Goal: Information Seeking & Learning: Compare options

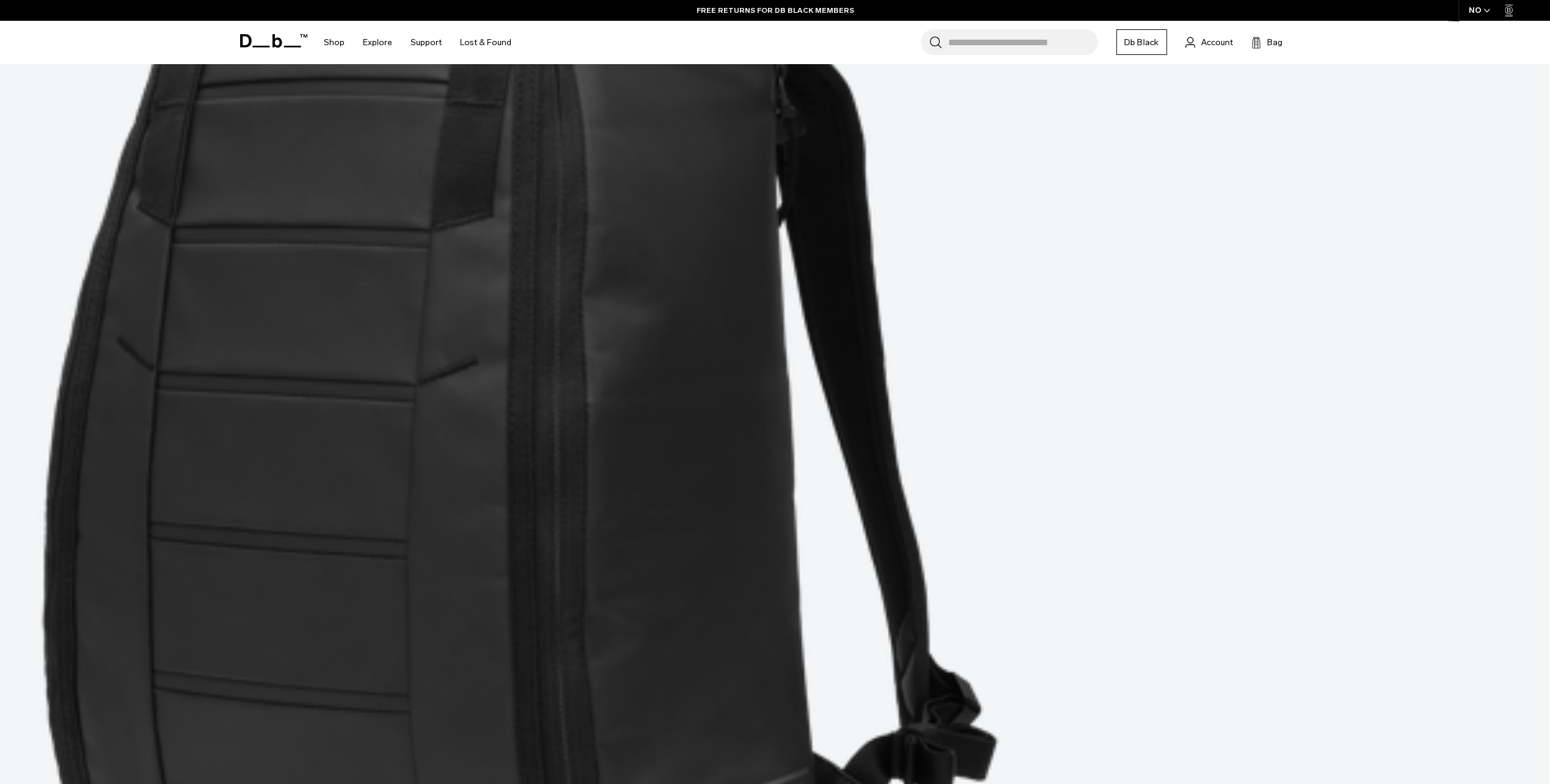
scroll to position [829, 0]
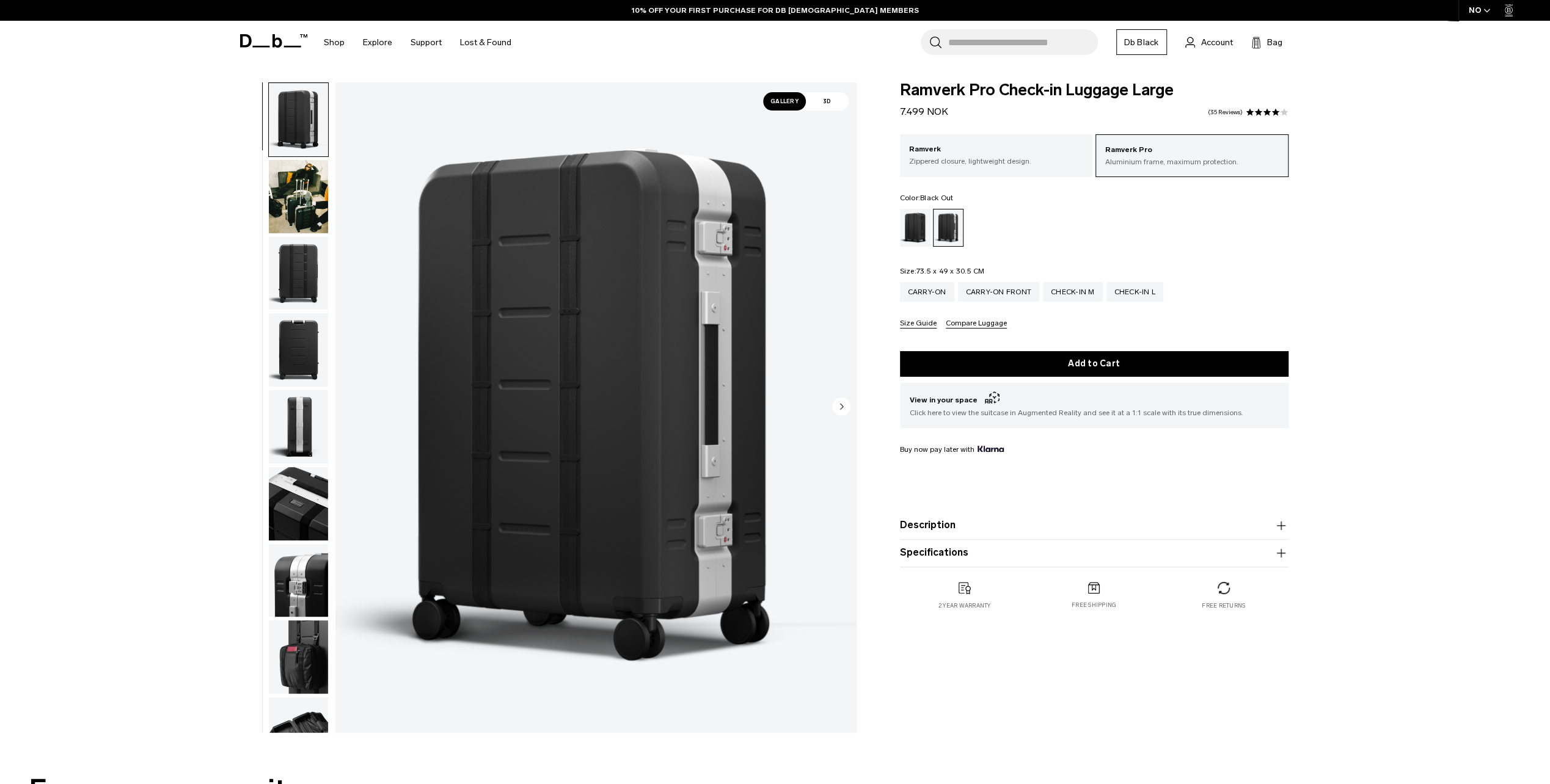
click at [908, 228] on div "Black Out" at bounding box center [915, 227] width 31 height 38
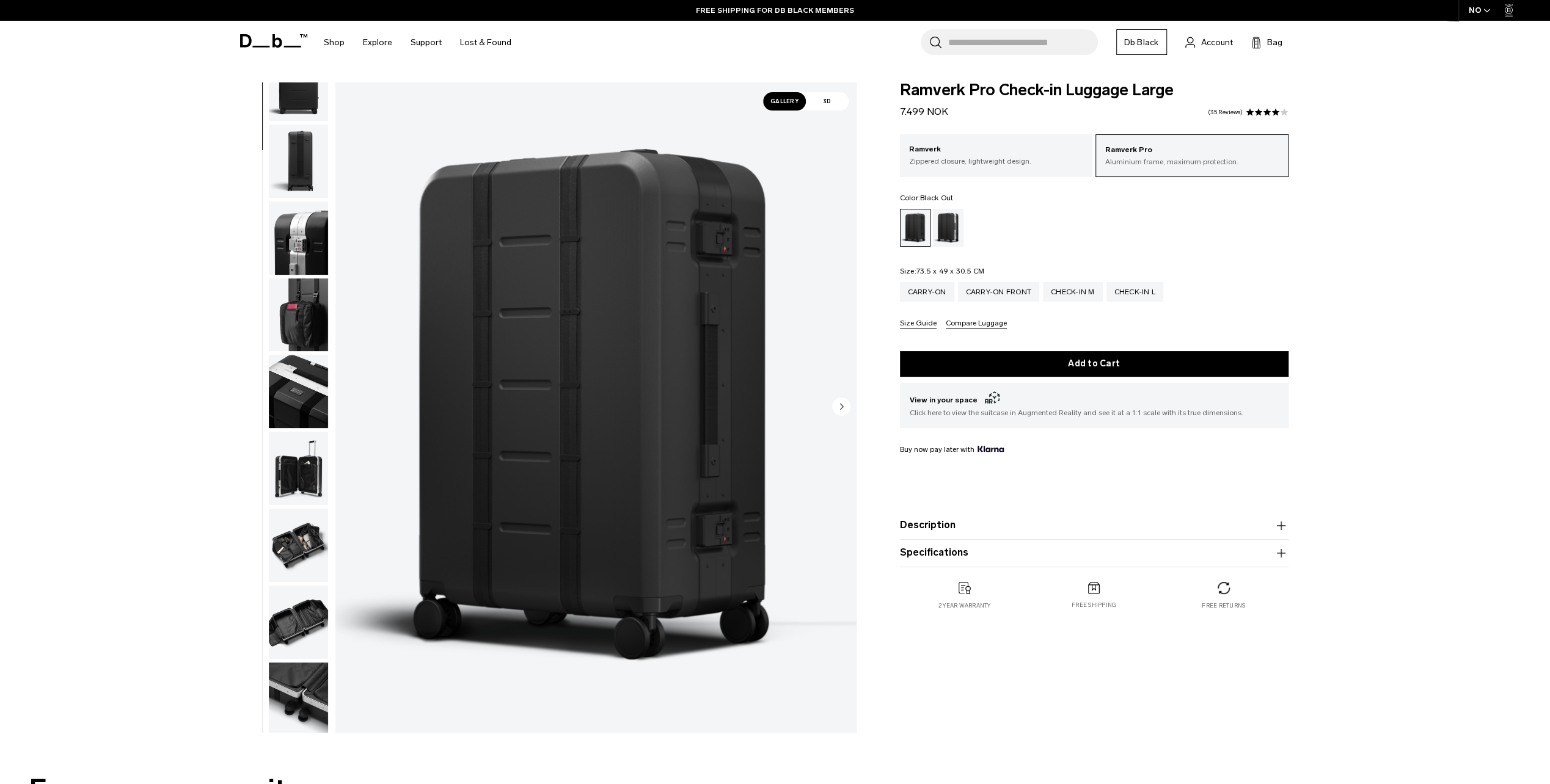
scroll to position [270, 0]
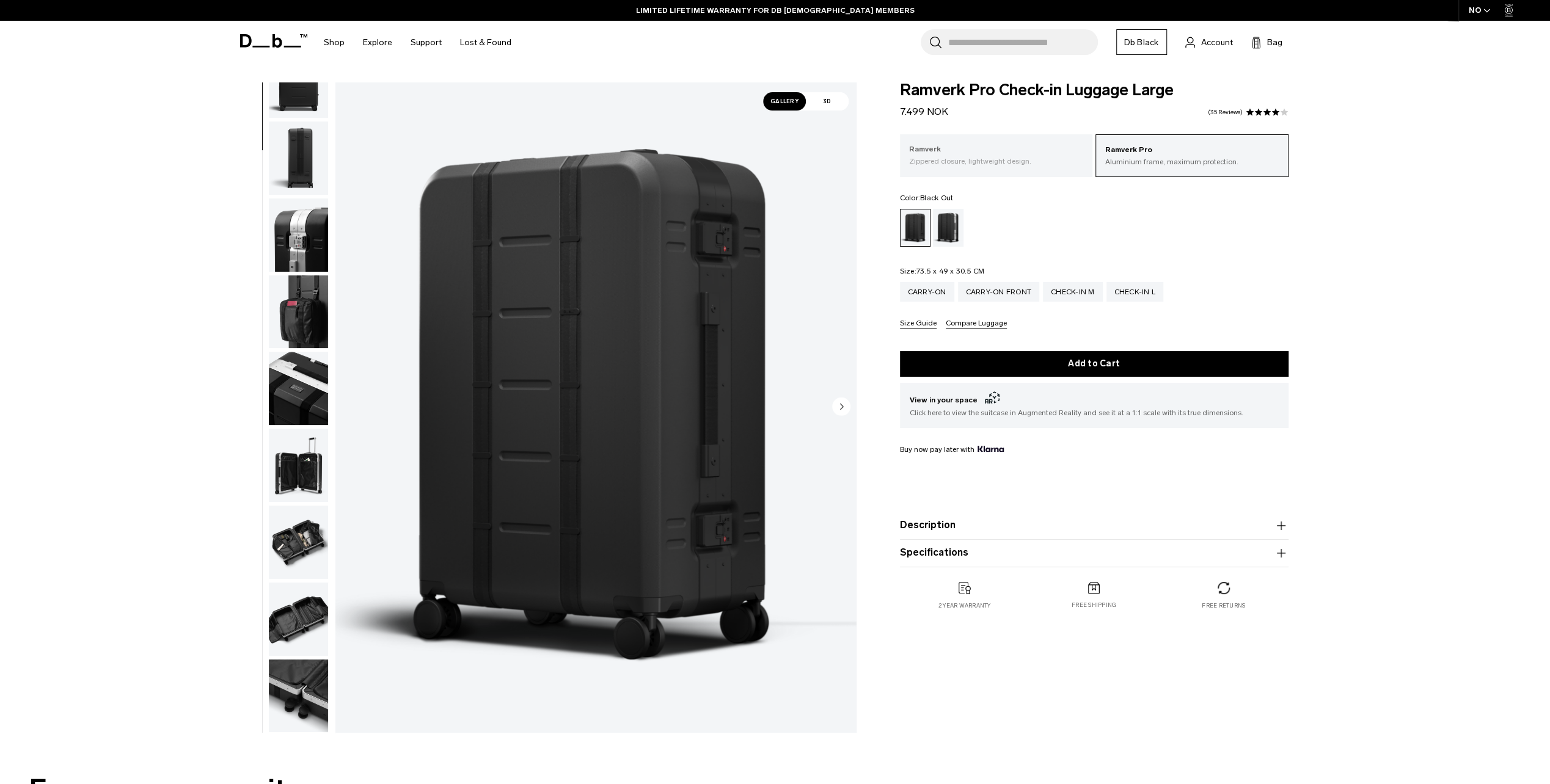
click at [1011, 160] on p "Zippered closure, lightweight design." at bounding box center [995, 162] width 175 height 11
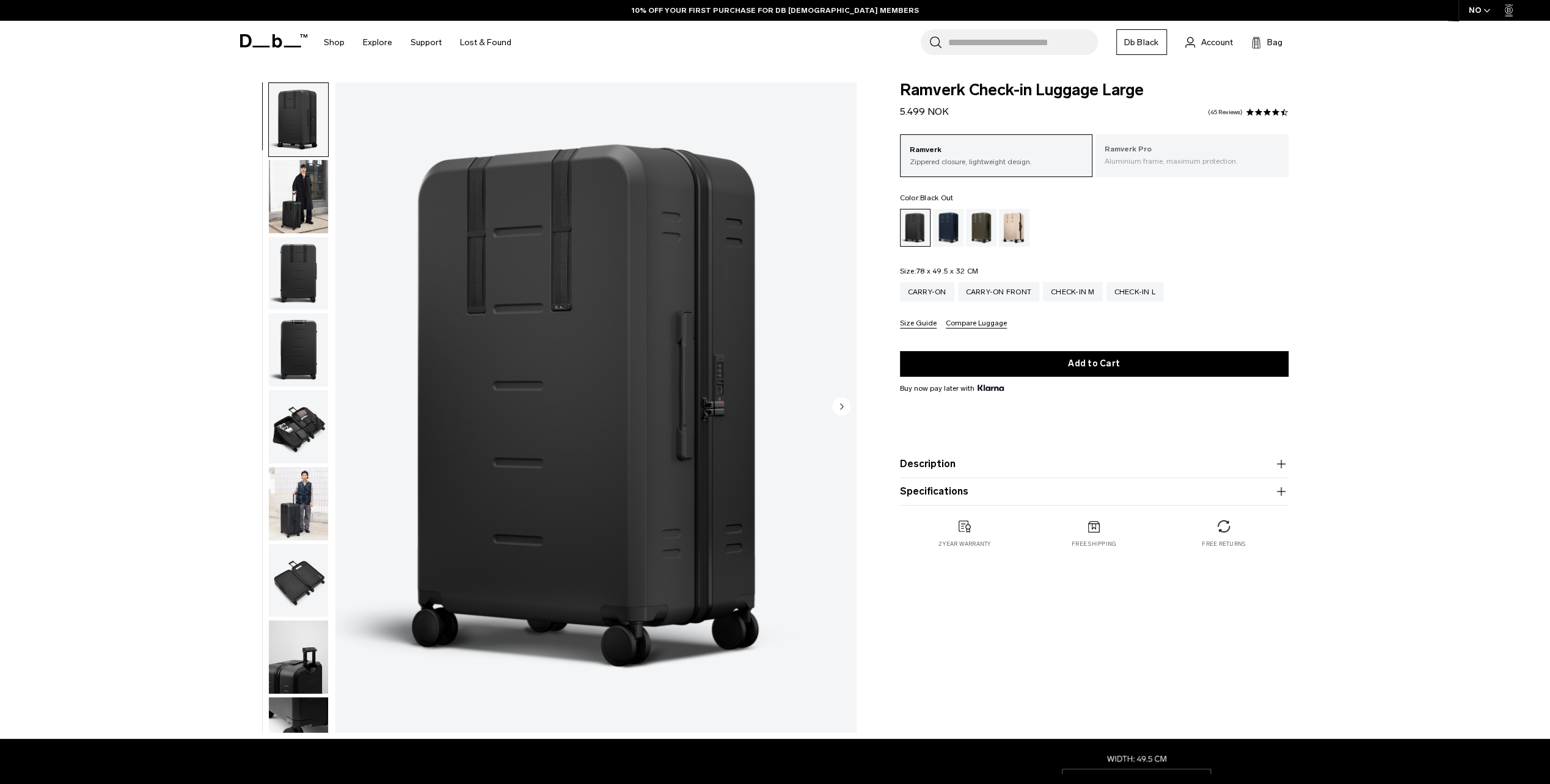
click at [1130, 157] on p "Aluminium frame, maximum protection." at bounding box center [1191, 162] width 175 height 11
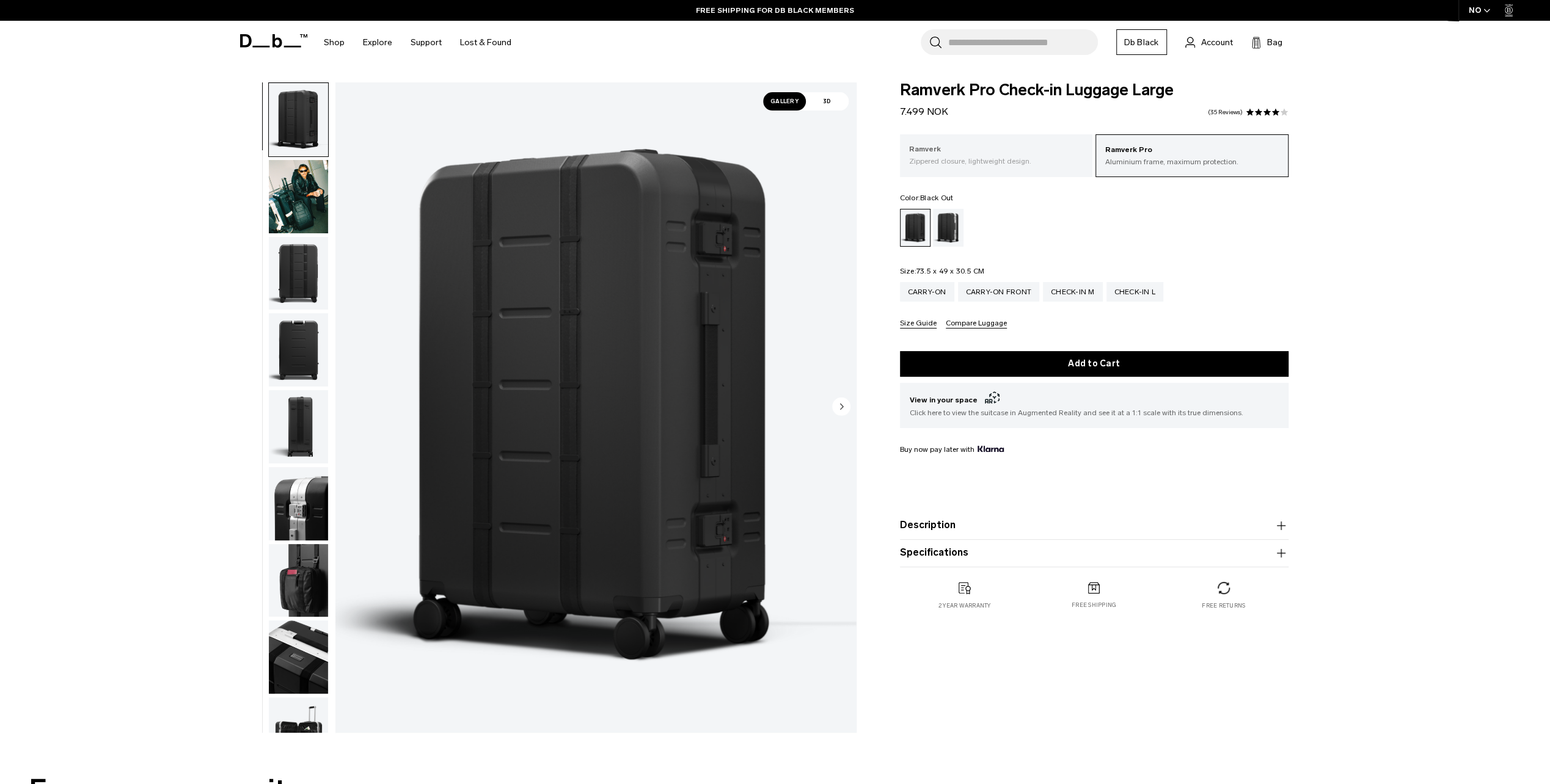
click at [1036, 152] on p "Ramverk" at bounding box center [995, 149] width 175 height 12
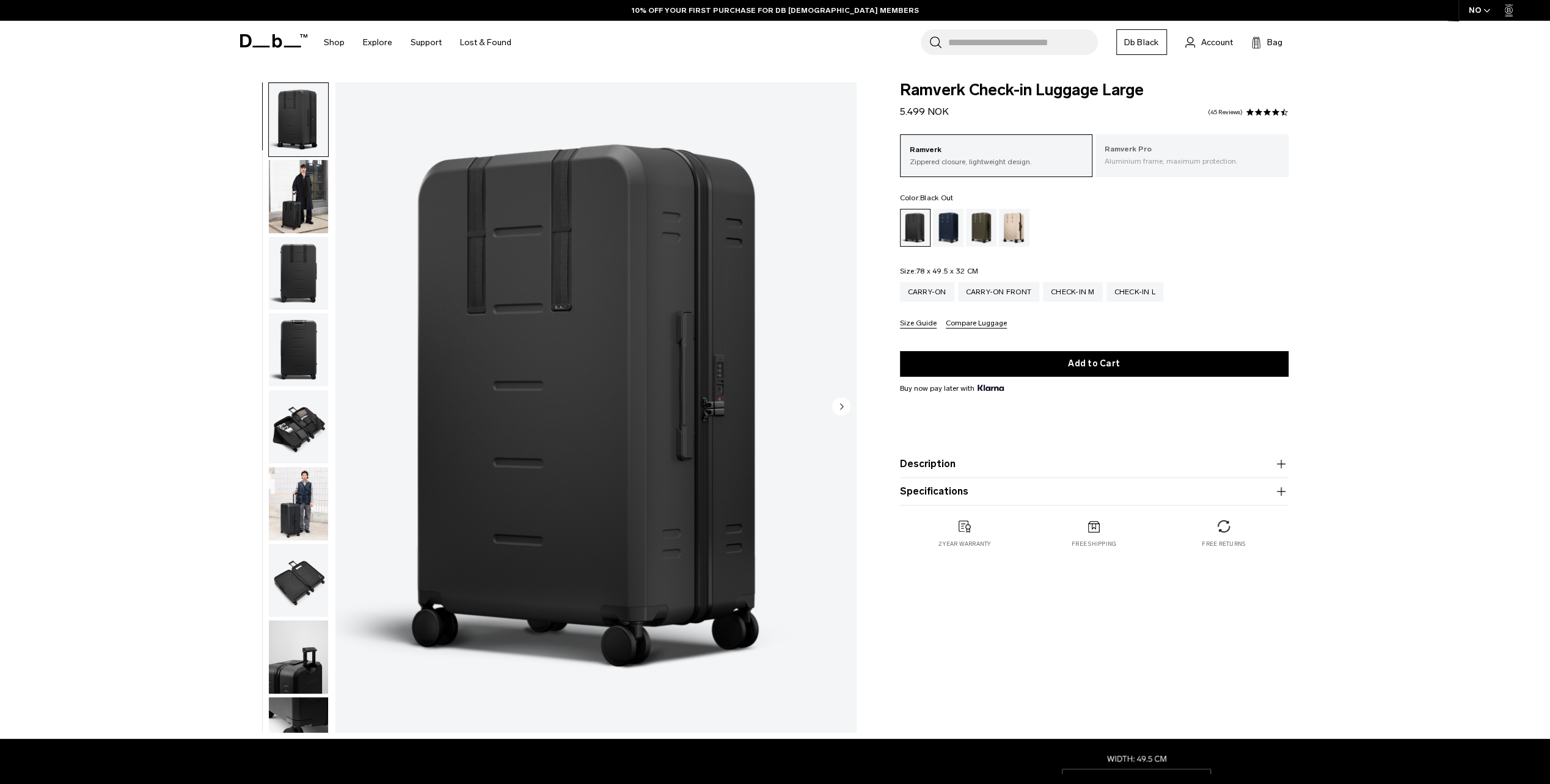
click at [1118, 162] on p "Aluminium frame, maximum protection." at bounding box center [1191, 162] width 175 height 11
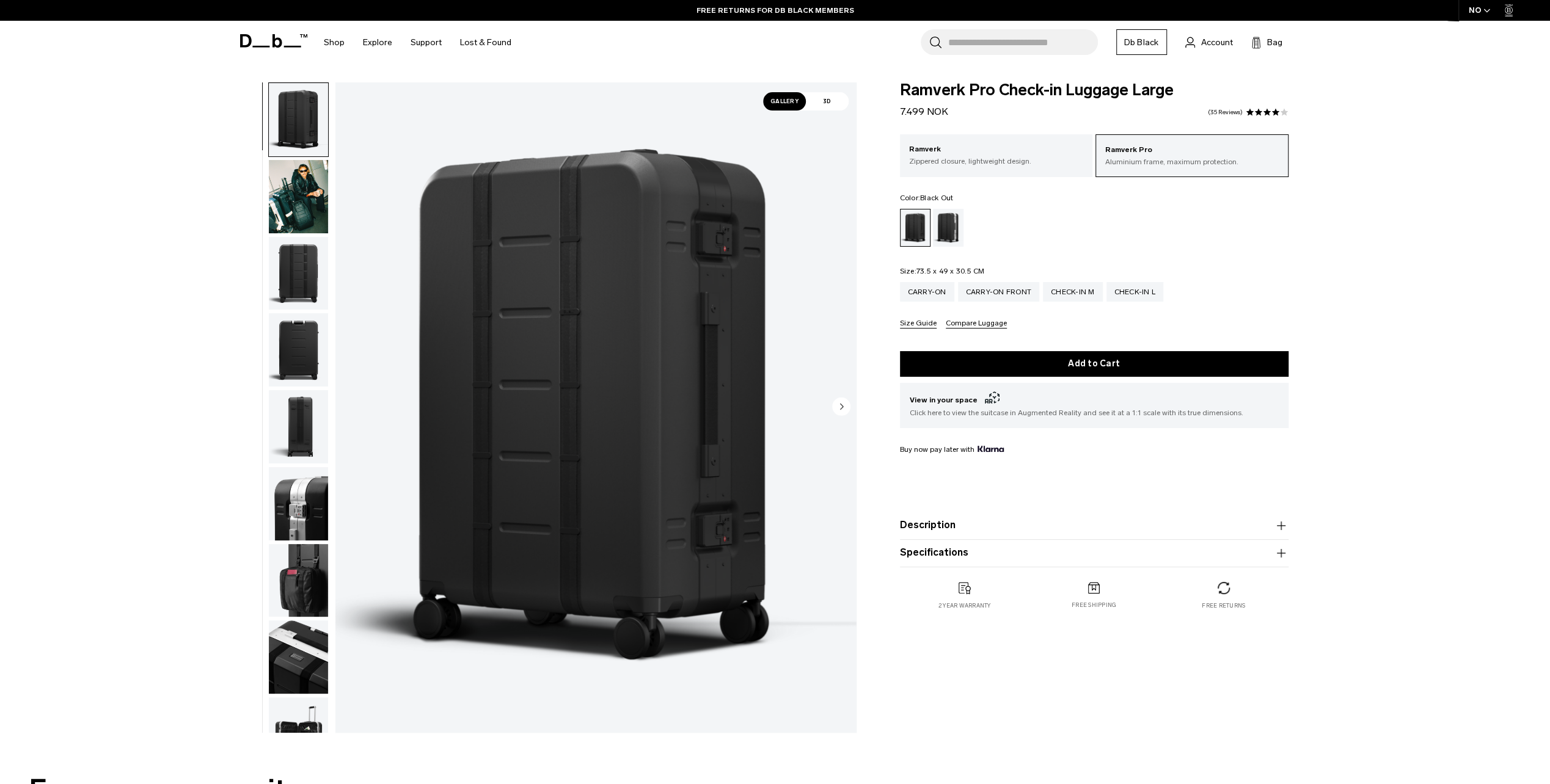
click at [1278, 521] on icon "button" at bounding box center [1281, 526] width 15 height 15
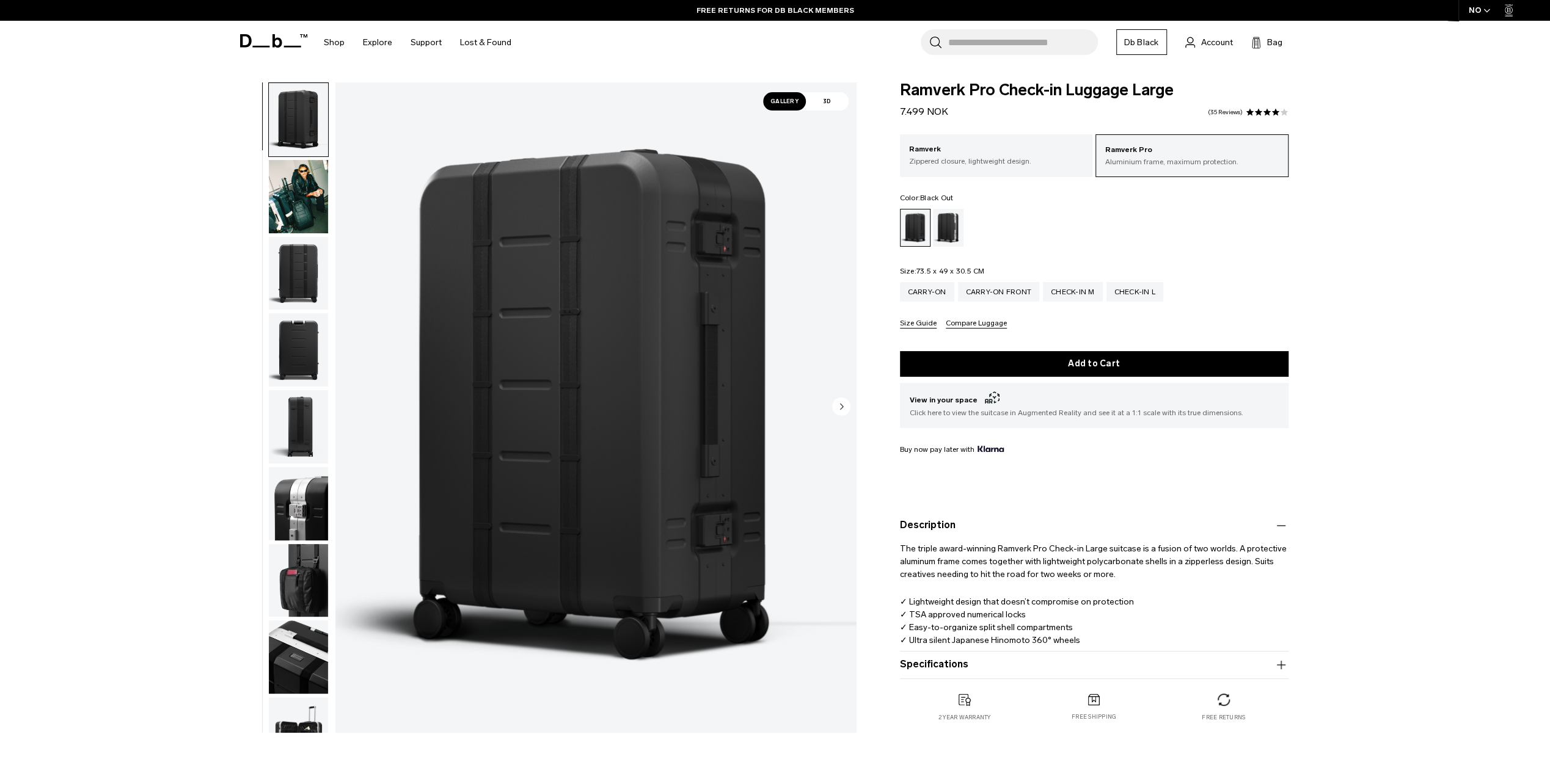
click at [1279, 663] on icon "button" at bounding box center [1281, 665] width 15 height 15
click at [1074, 291] on div "Check-in M" at bounding box center [1073, 292] width 60 height 19
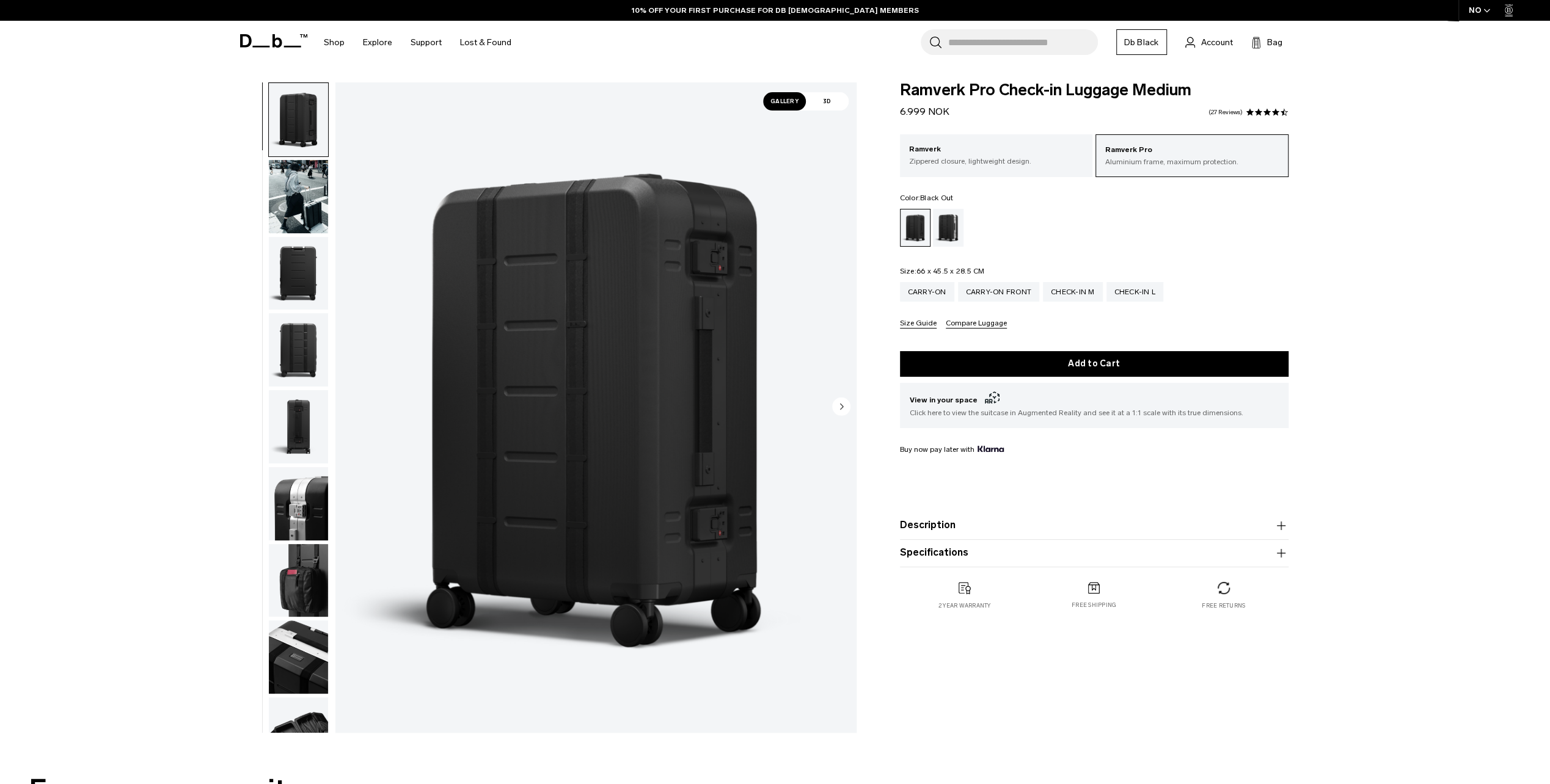
click at [1279, 551] on icon "button" at bounding box center [1281, 554] width 15 height 15
click at [953, 225] on div "Silver" at bounding box center [948, 227] width 31 height 38
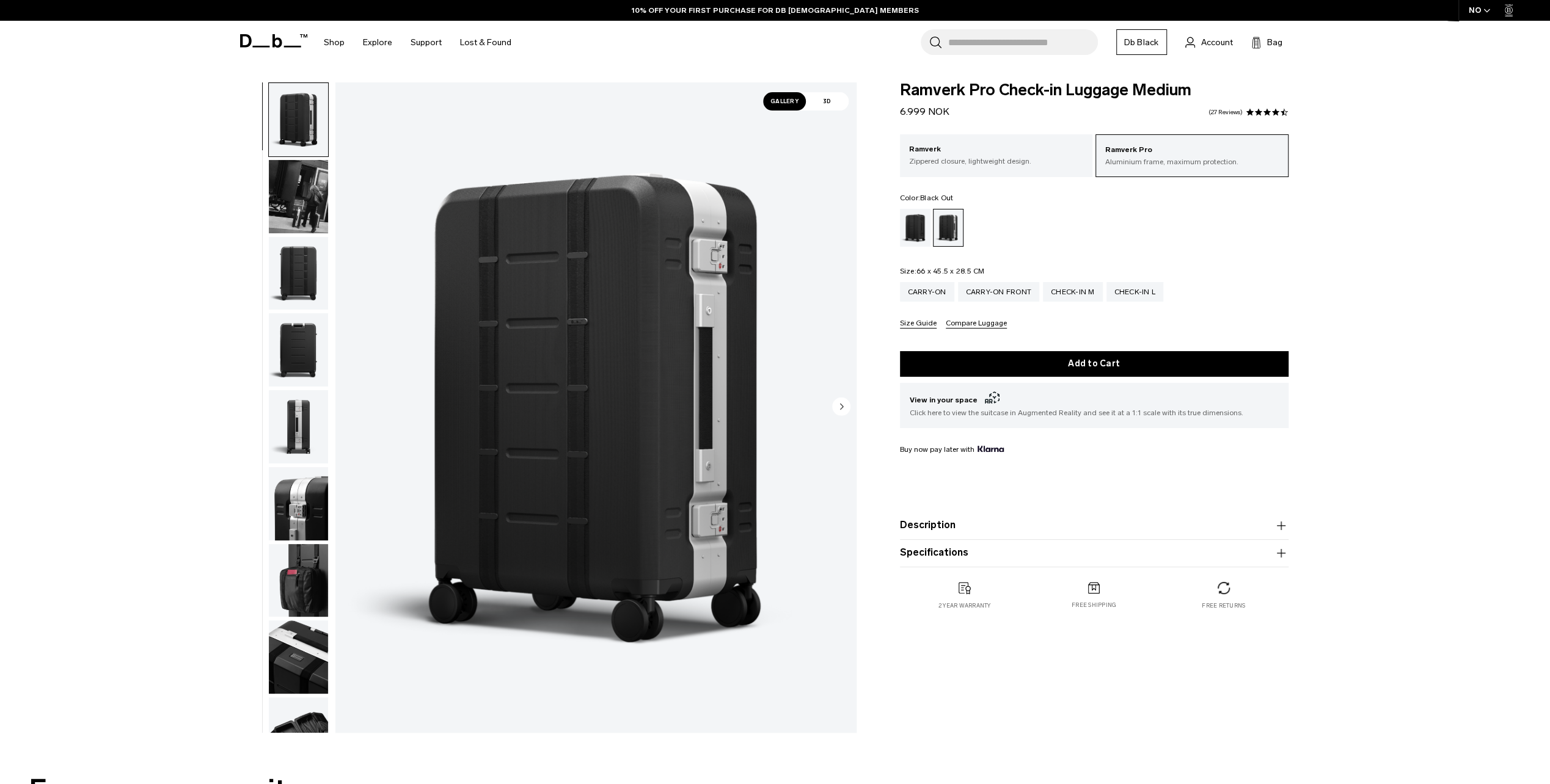
click at [910, 226] on div "Black Out" at bounding box center [915, 227] width 31 height 38
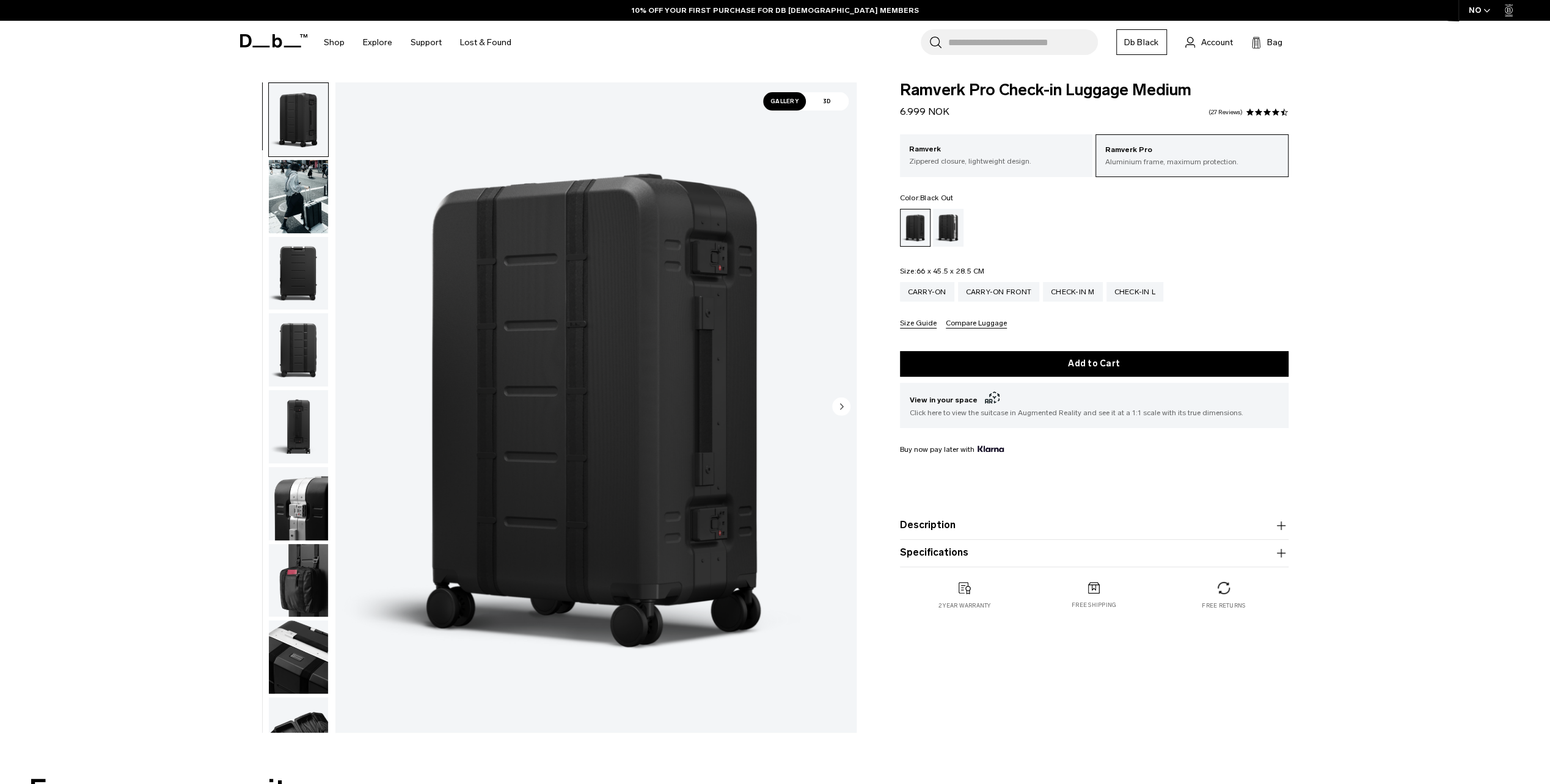
click at [1280, 551] on icon "button" at bounding box center [1280, 553] width 1 height 9
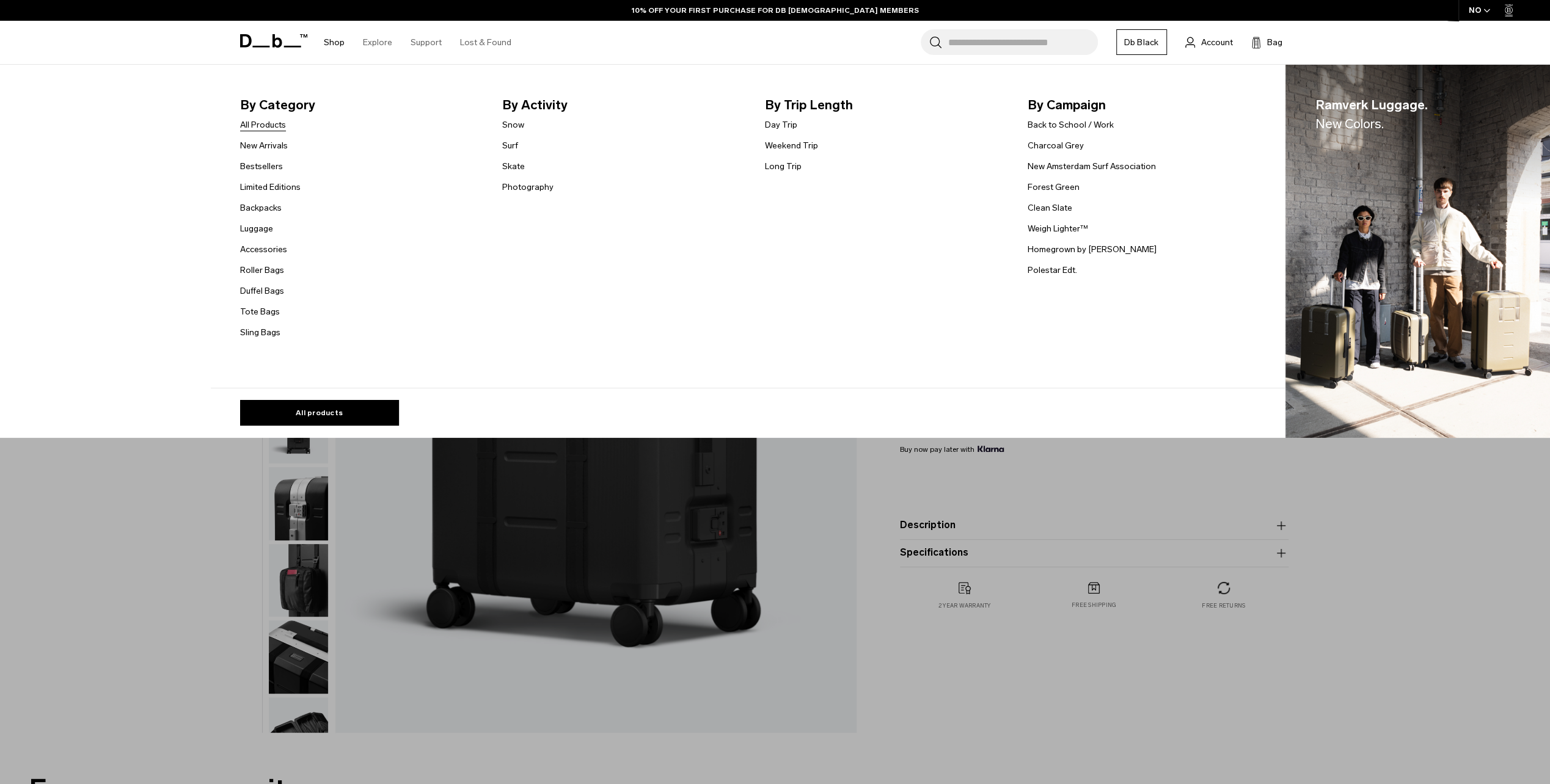
click at [268, 120] on link "All Products" at bounding box center [263, 125] width 45 height 13
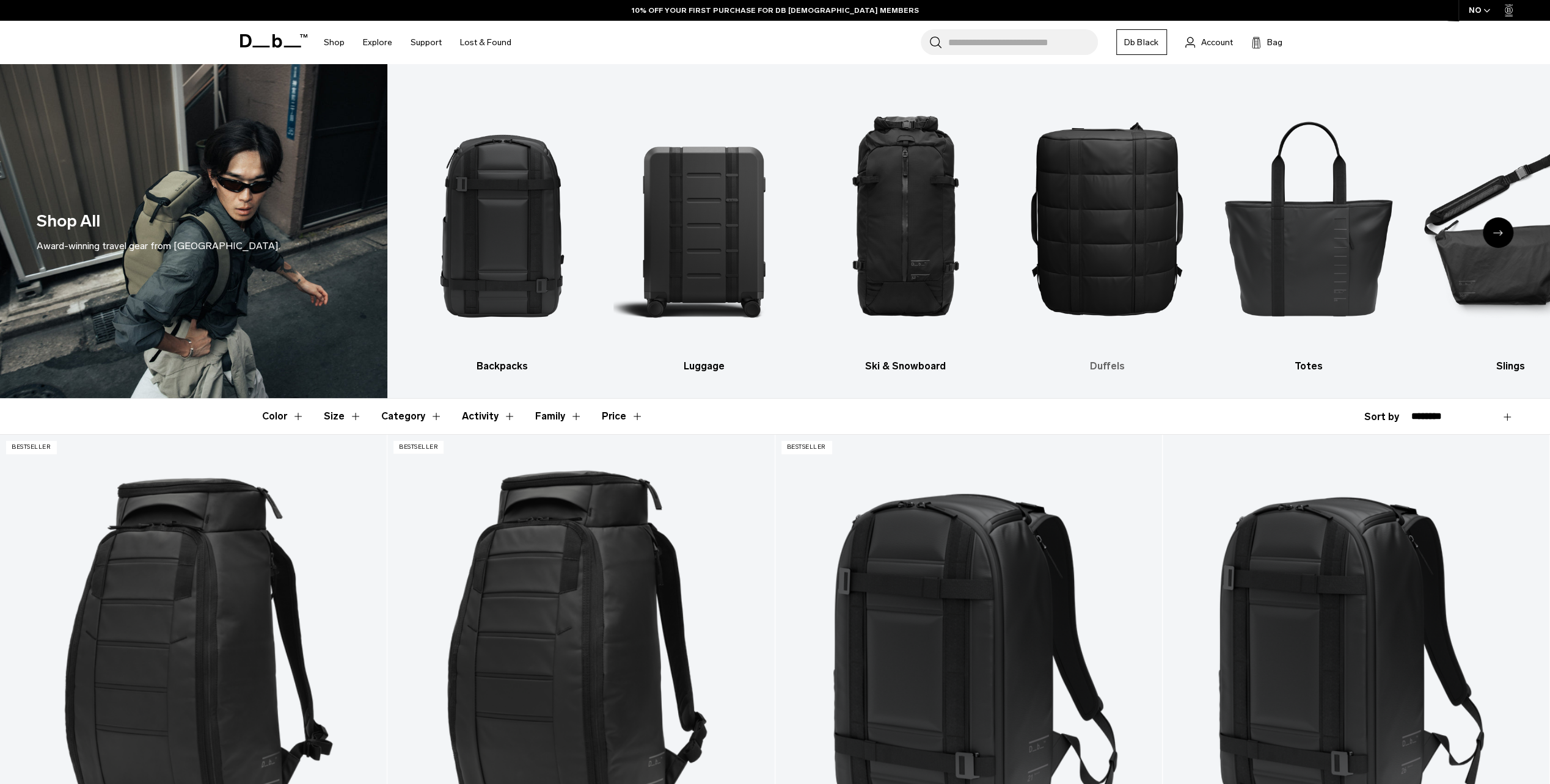
click at [1099, 302] on img "4 / 10" at bounding box center [1107, 218] width 180 height 270
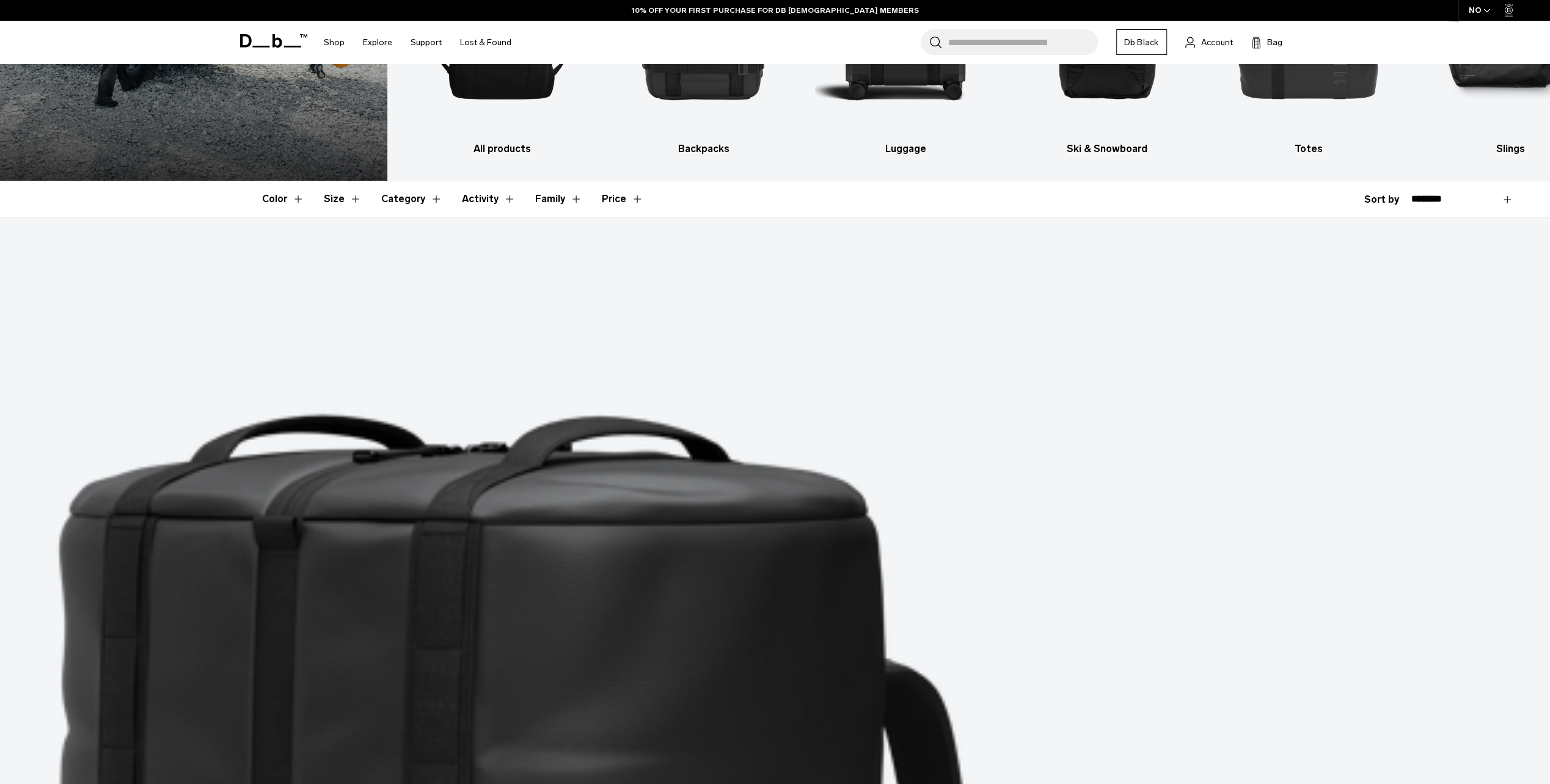
scroll to position [244, 0]
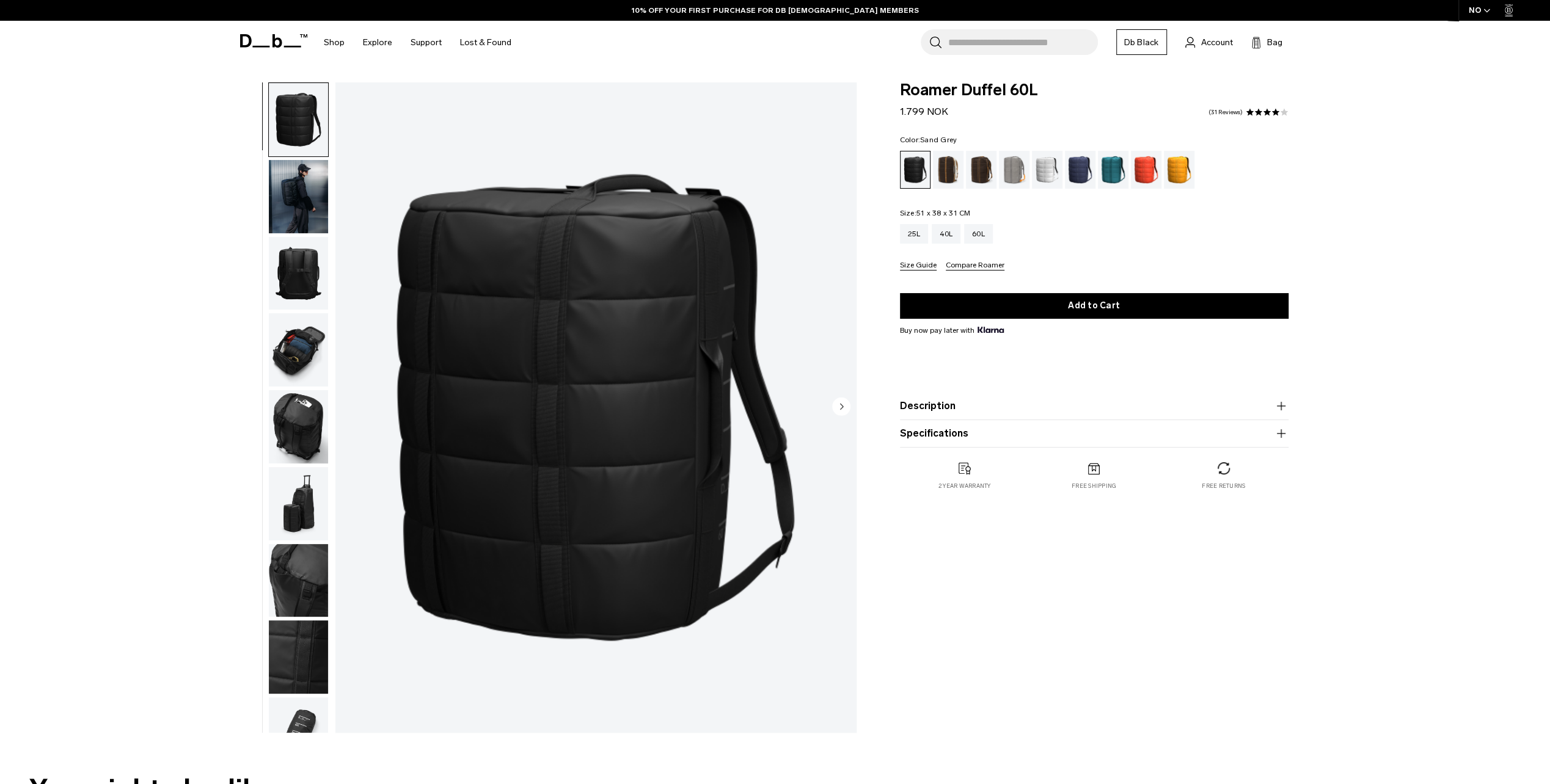
click at [1012, 177] on div "Sand Grey" at bounding box center [1014, 170] width 31 height 38
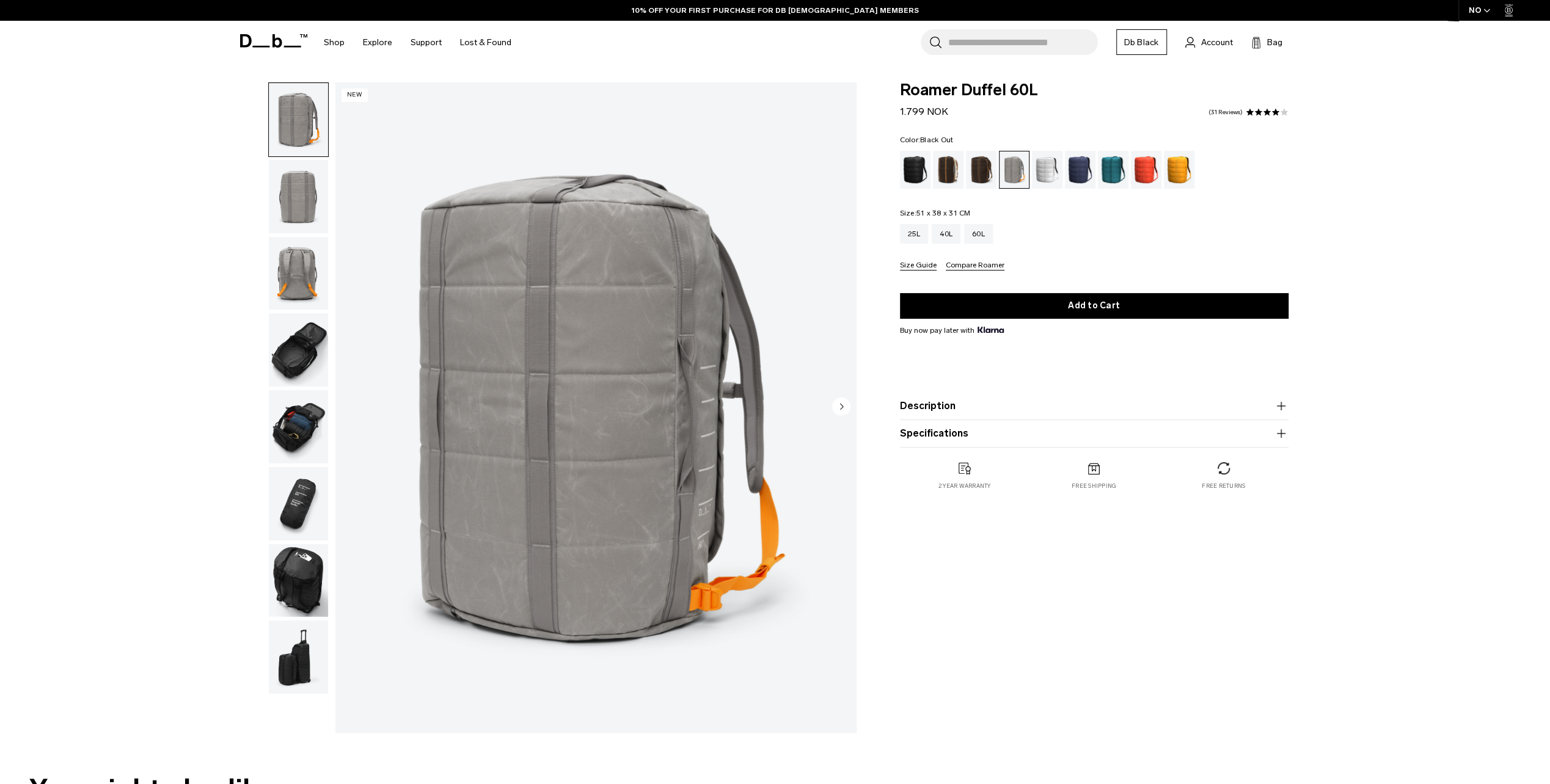
click at [912, 174] on div "Black Out" at bounding box center [915, 170] width 31 height 38
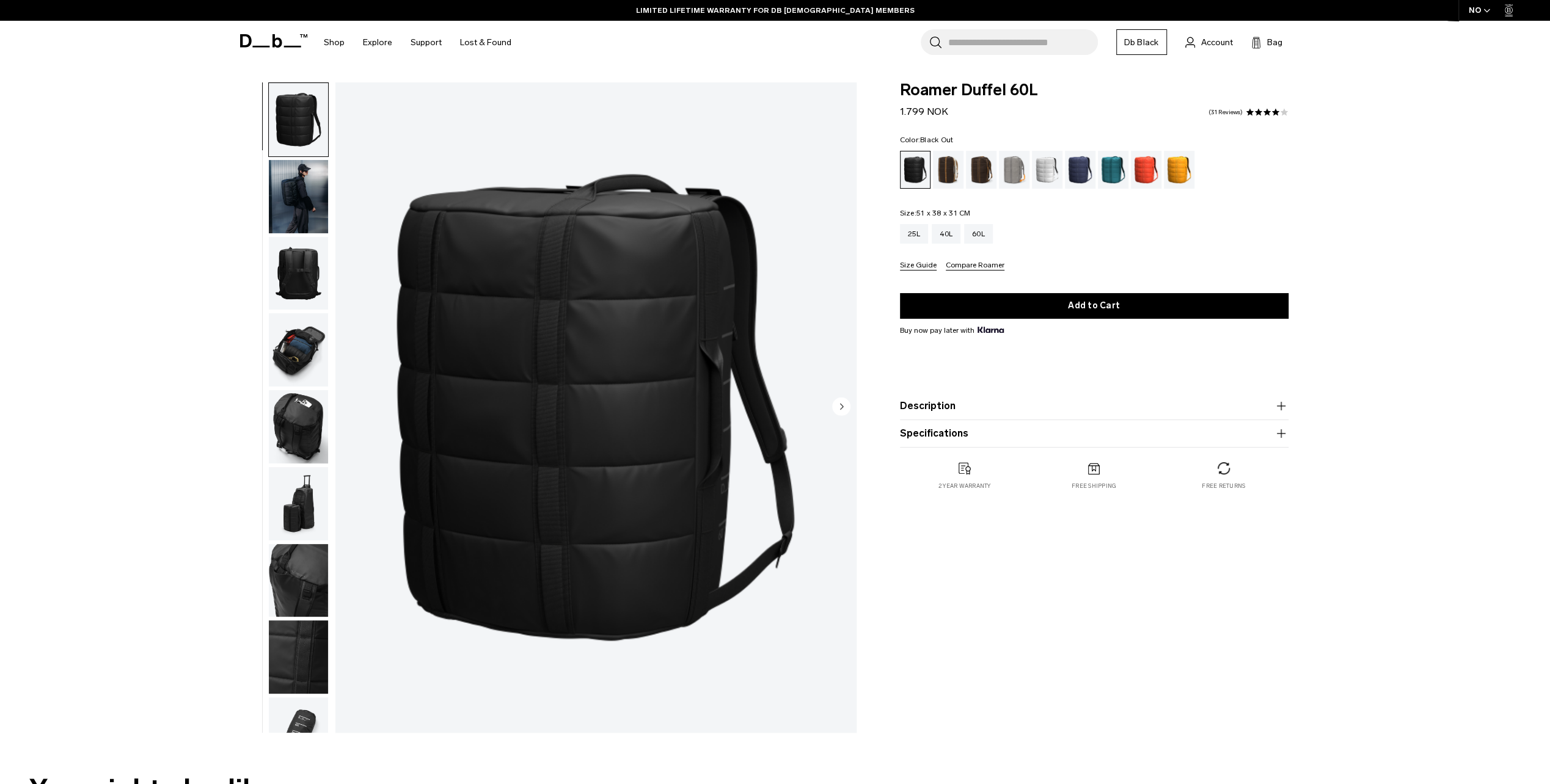
click at [840, 404] on icon "Next slide" at bounding box center [841, 406] width 3 height 6
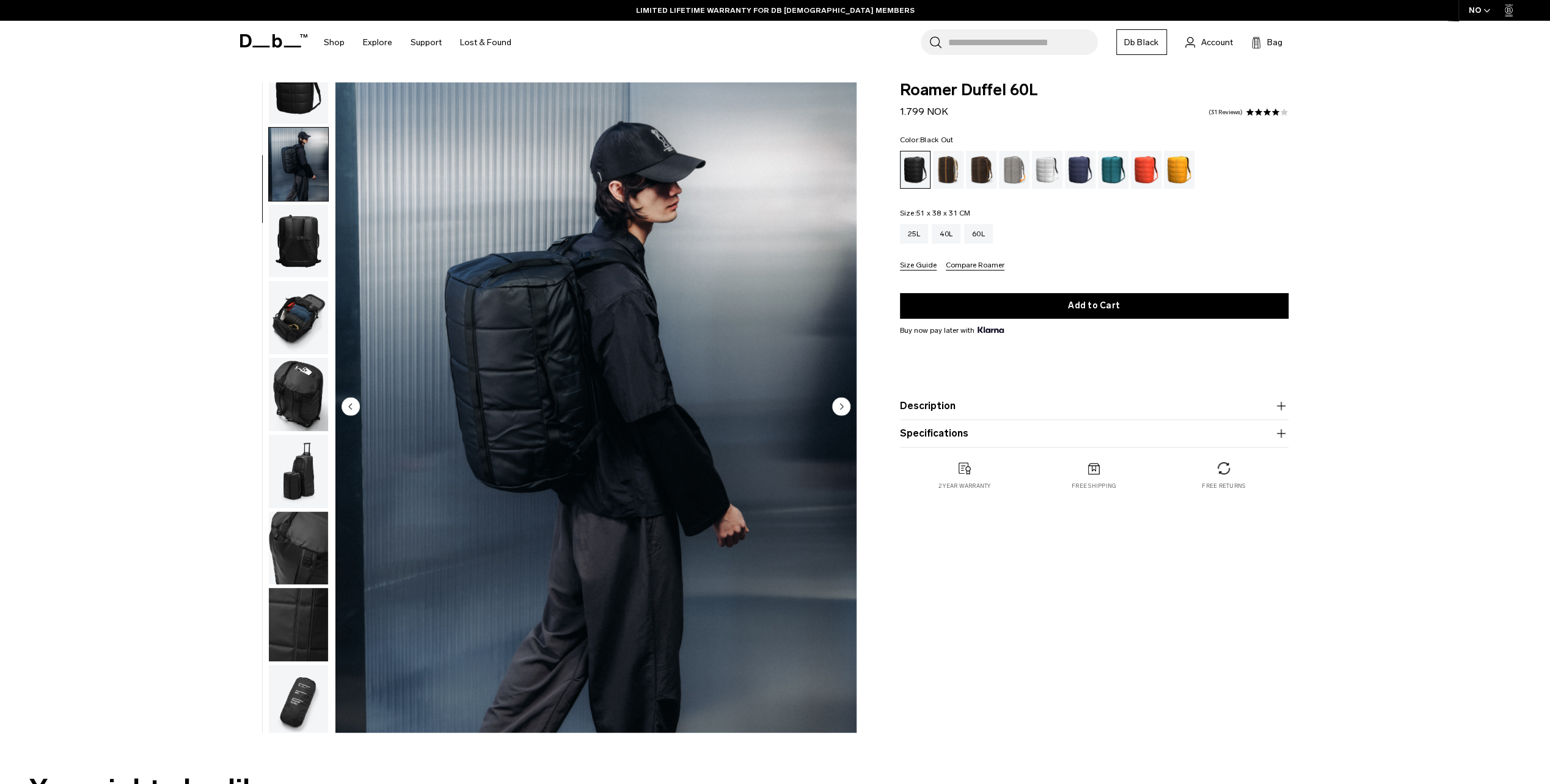
scroll to position [39, 0]
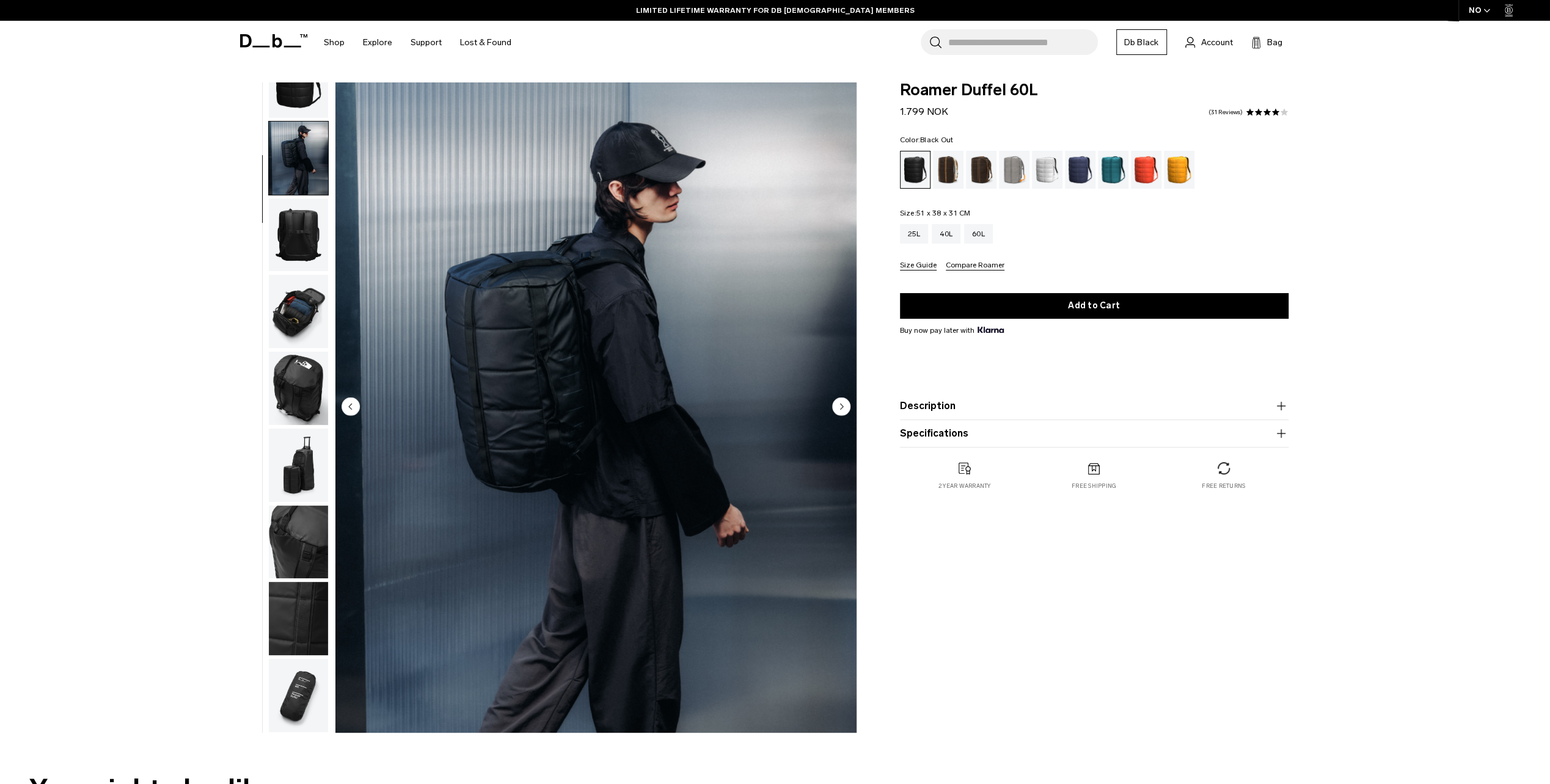
click at [840, 404] on icon "Next slide" at bounding box center [841, 406] width 3 height 6
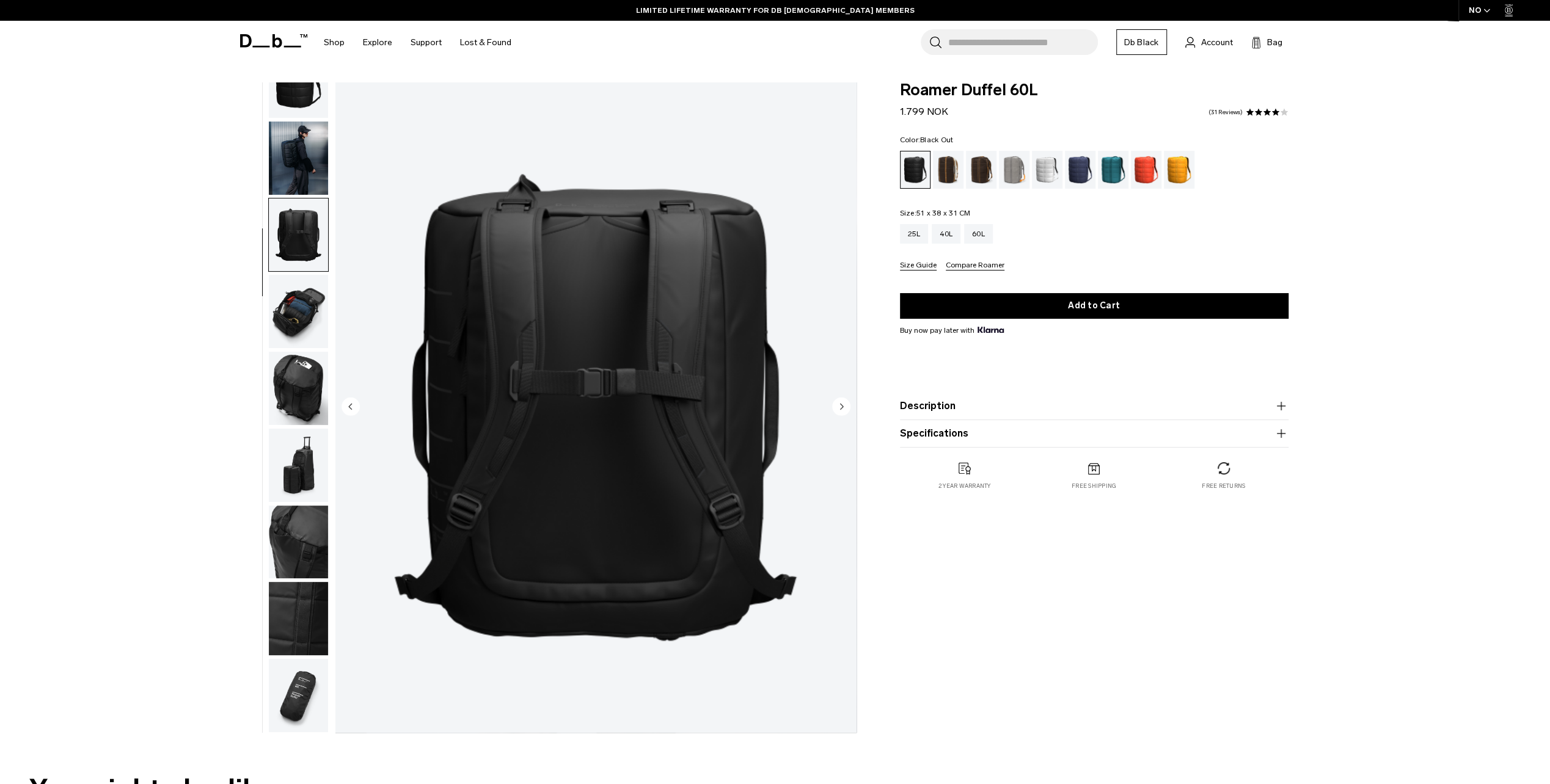
click at [843, 404] on circle "Next slide" at bounding box center [841, 406] width 19 height 19
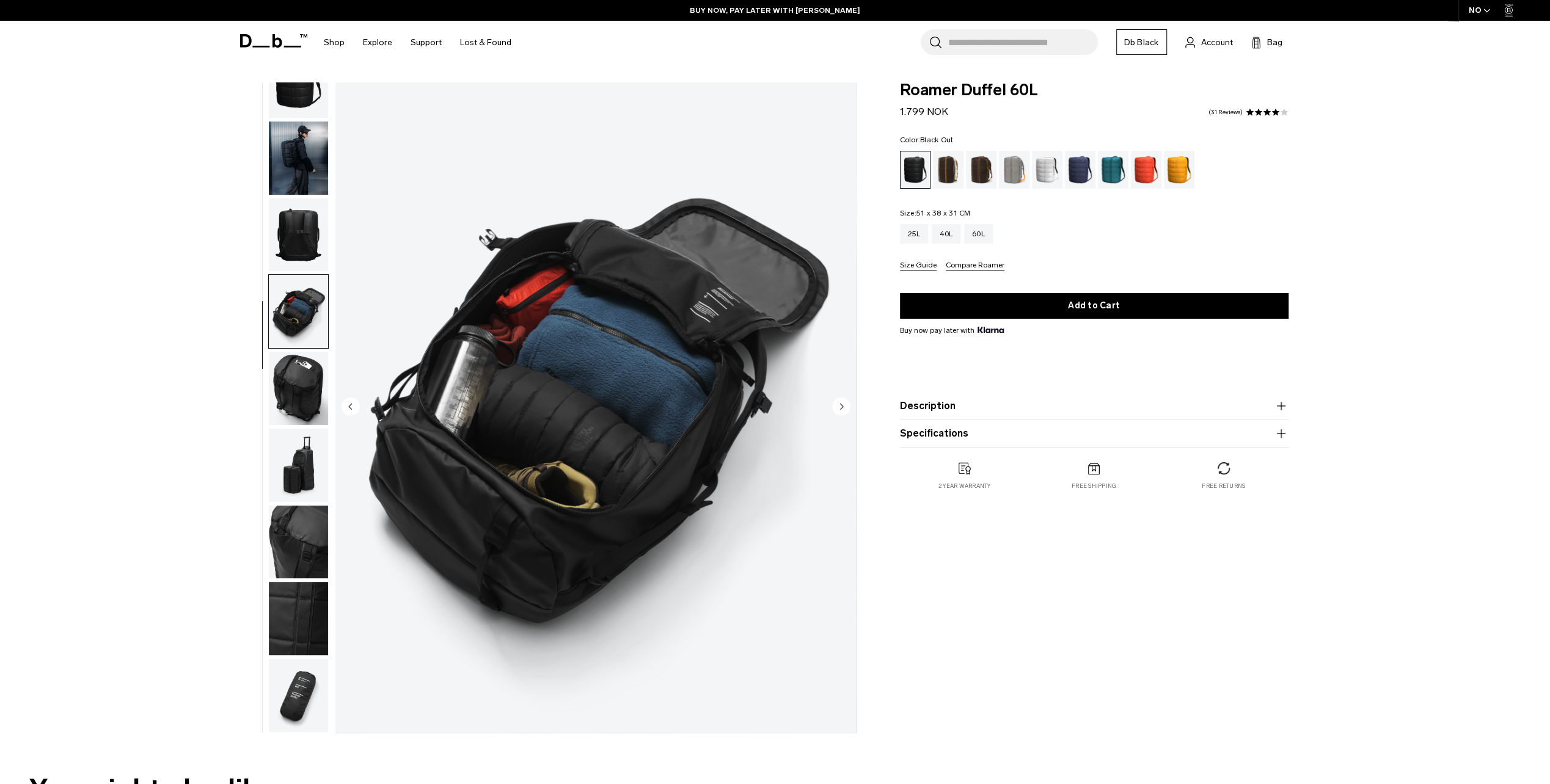
click at [842, 404] on circle "Next slide" at bounding box center [841, 406] width 19 height 19
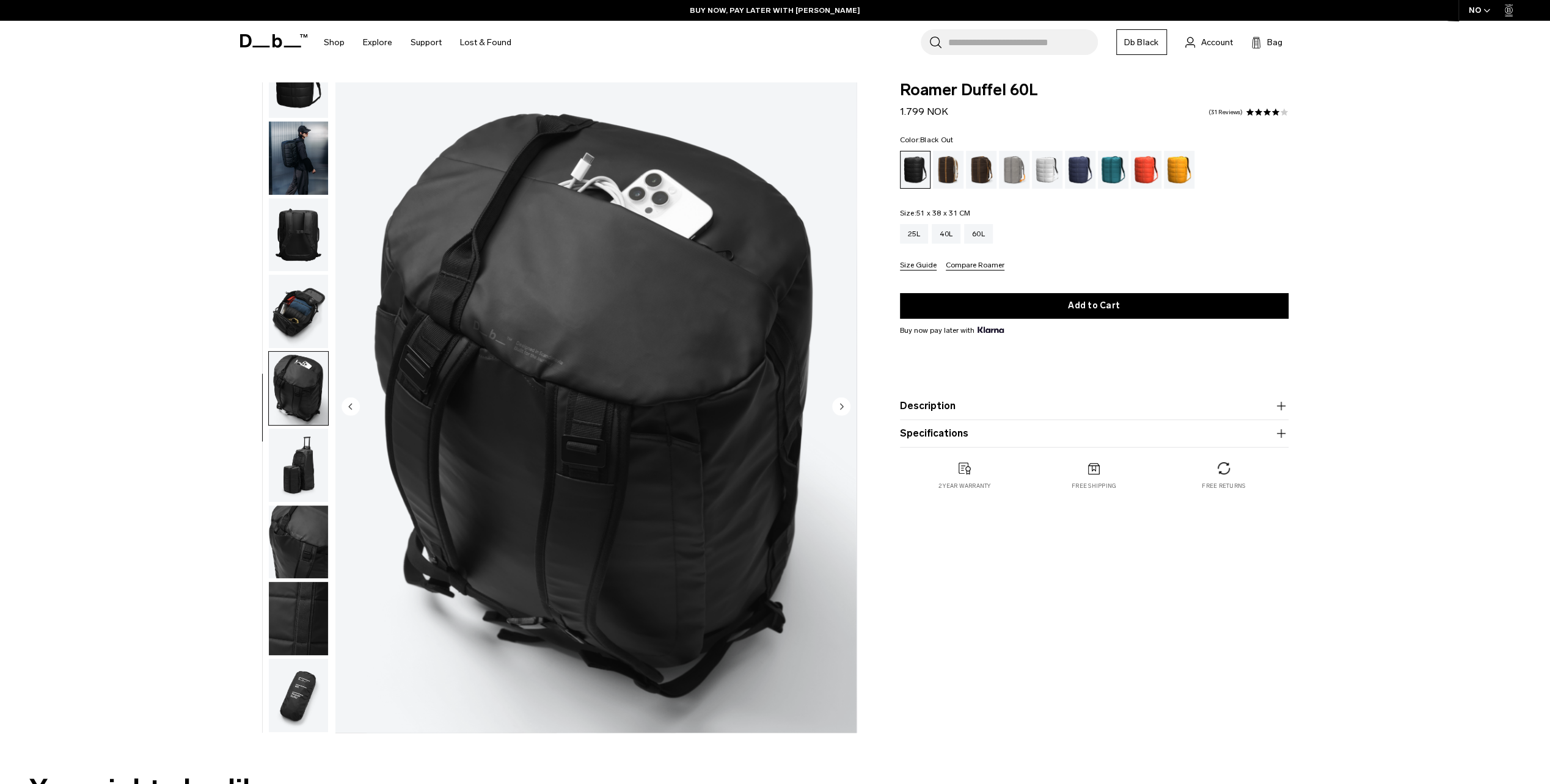
click at [840, 404] on icon "Next slide" at bounding box center [841, 406] width 3 height 6
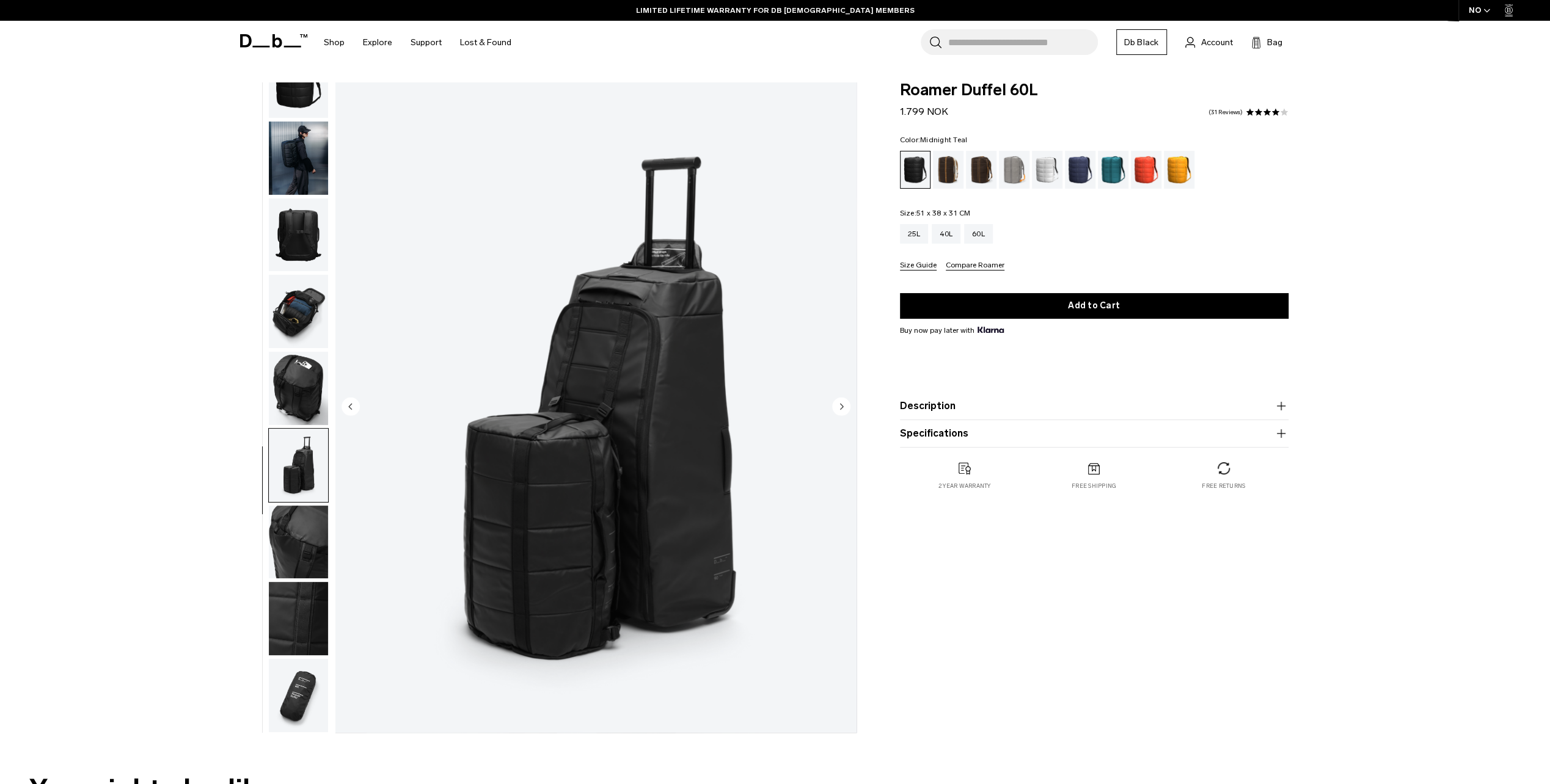
click at [1107, 162] on div "Midnight Teal" at bounding box center [1113, 170] width 31 height 38
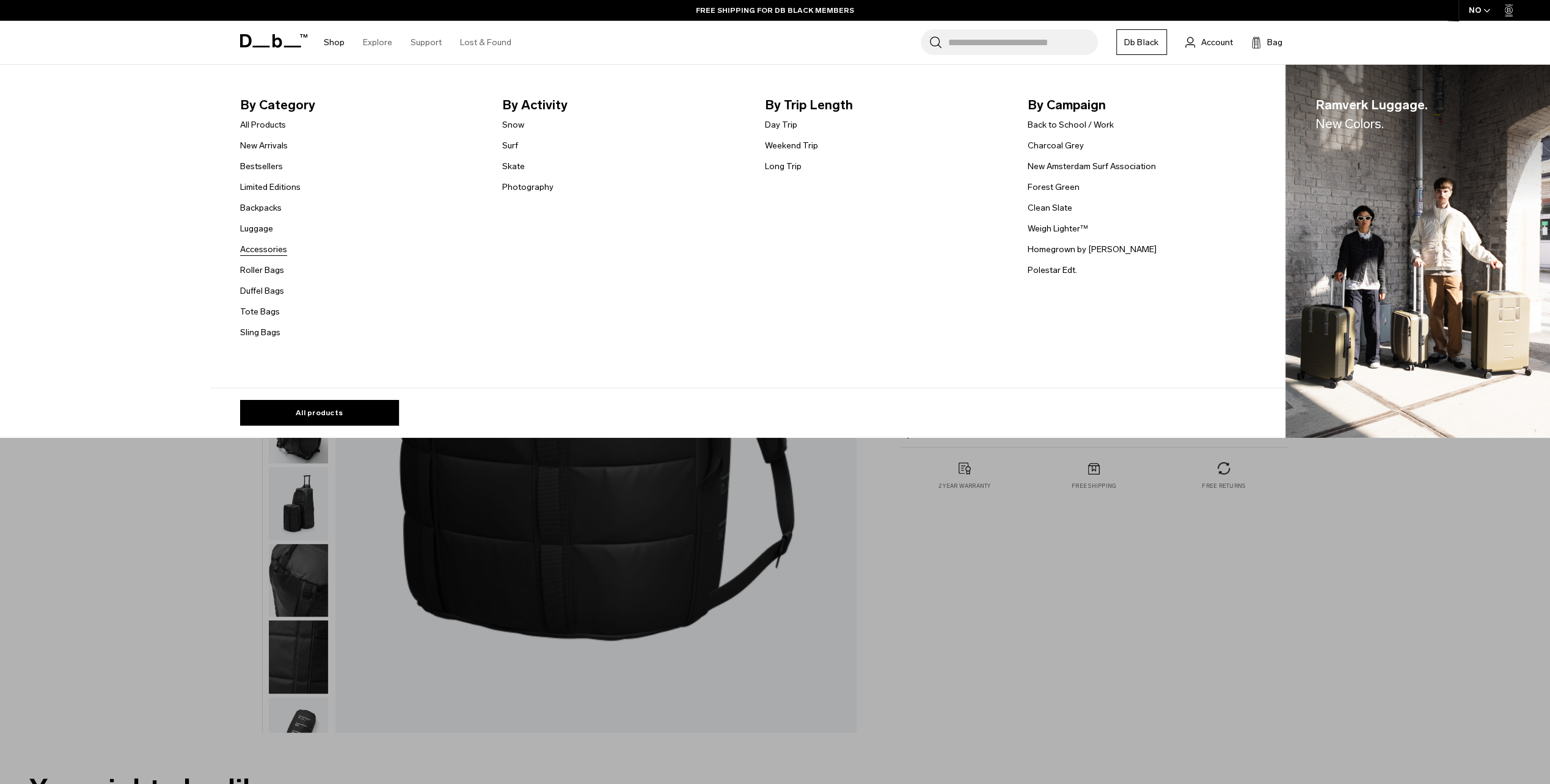
click at [262, 252] on link "Accessories" at bounding box center [264, 249] width 47 height 13
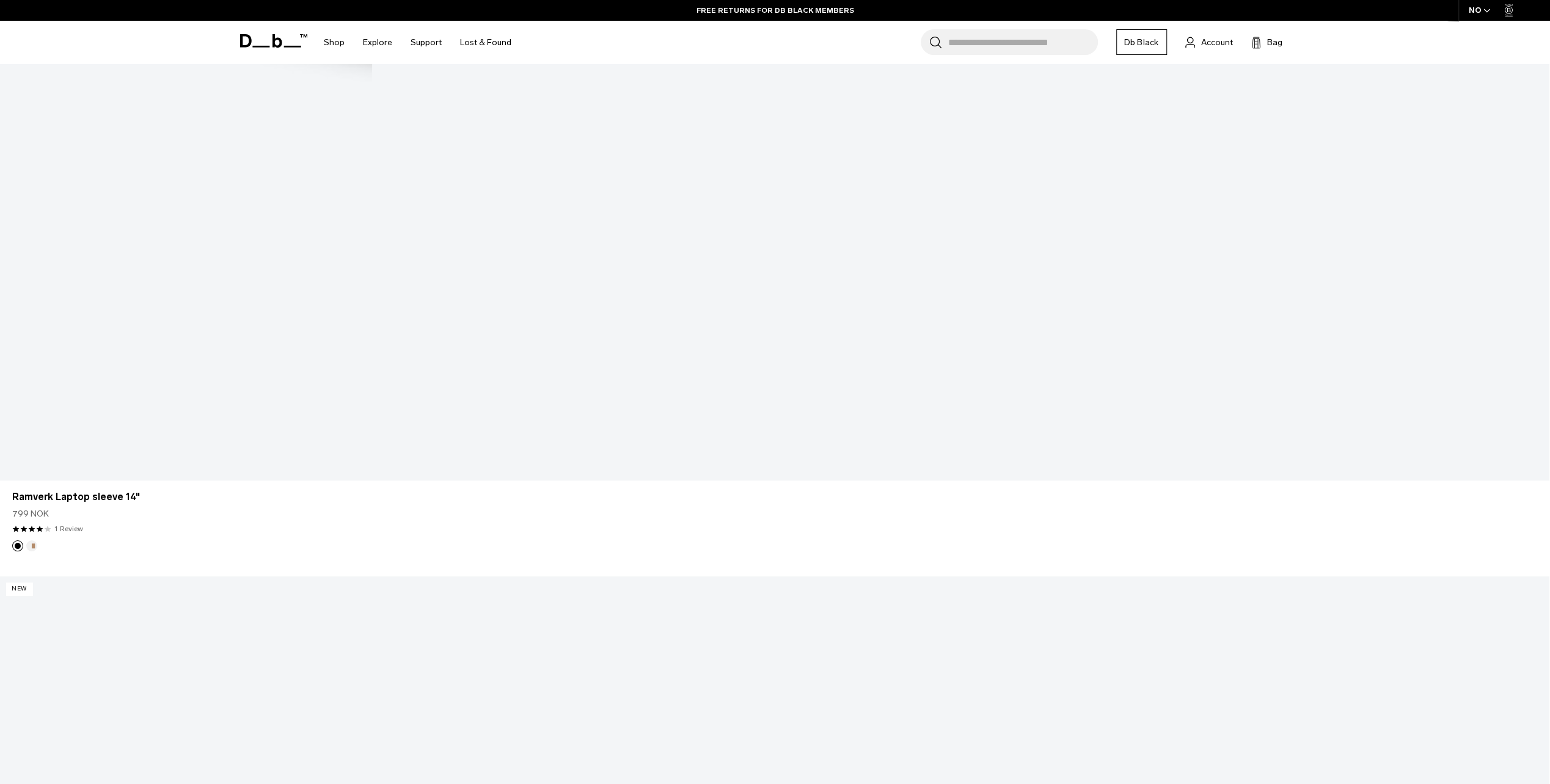
scroll to position [4518, 0]
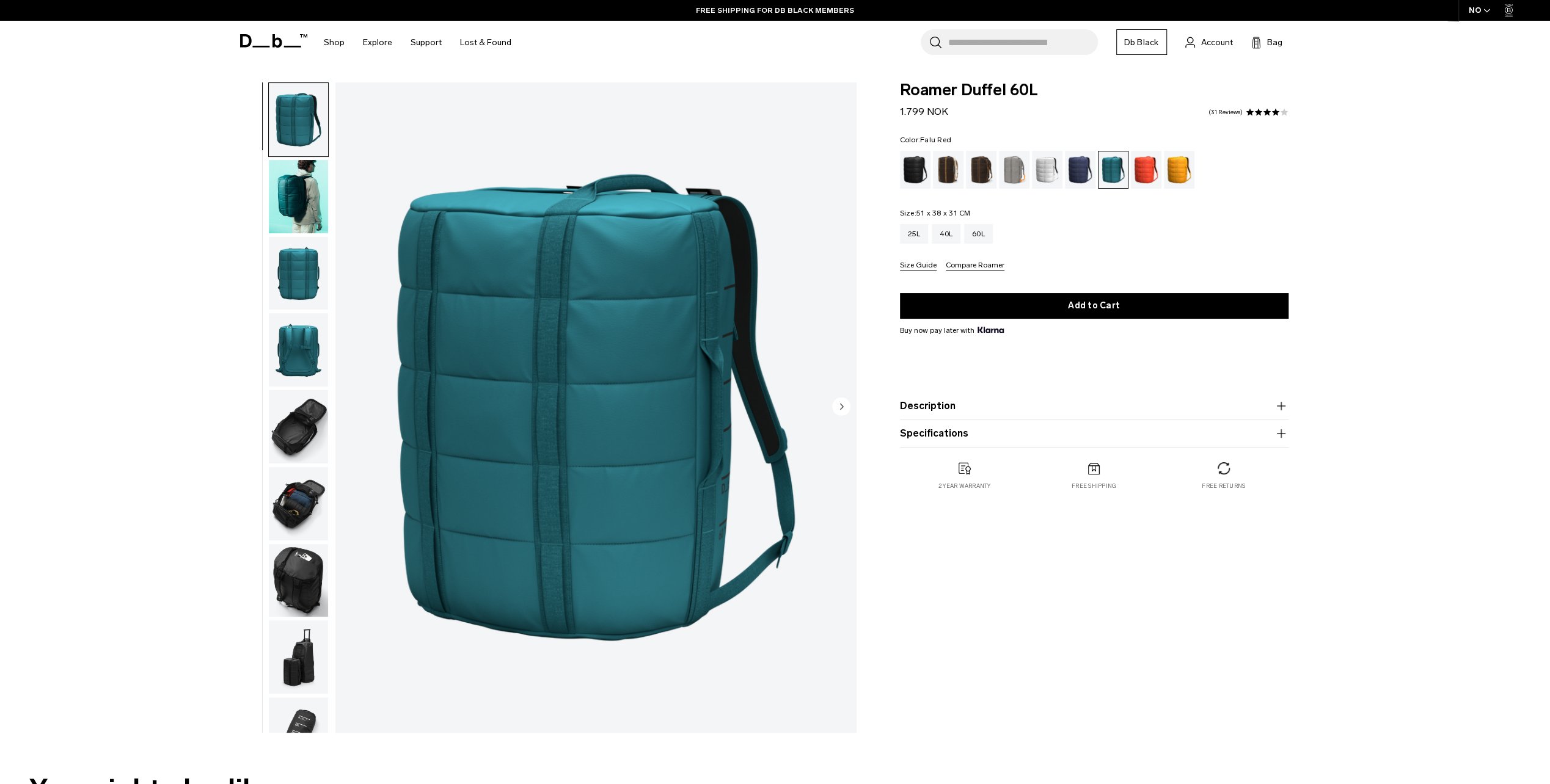
click at [1145, 164] on div "Falu Red" at bounding box center [1146, 170] width 31 height 38
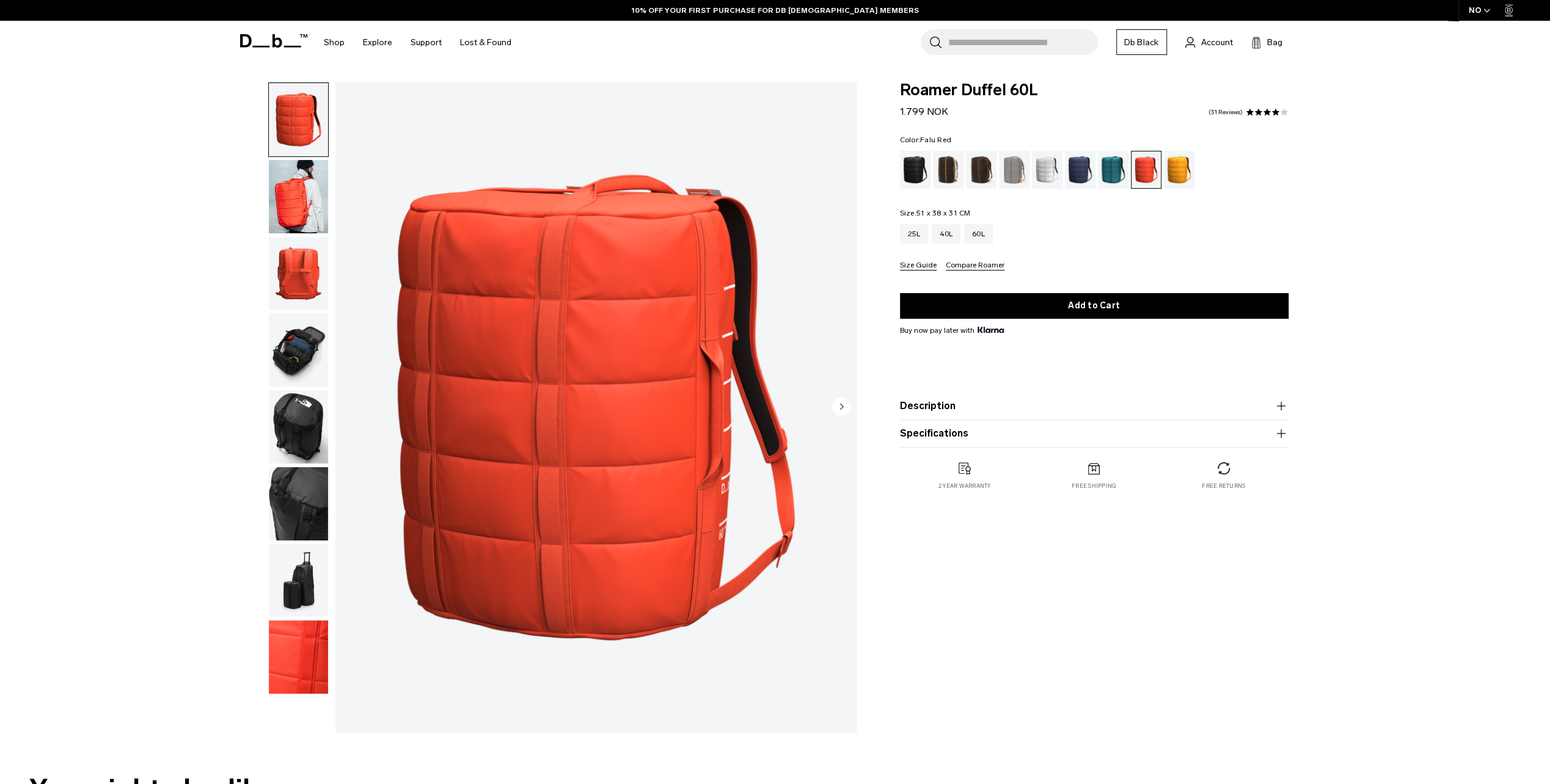
click at [842, 403] on circle "Next slide" at bounding box center [841, 406] width 19 height 19
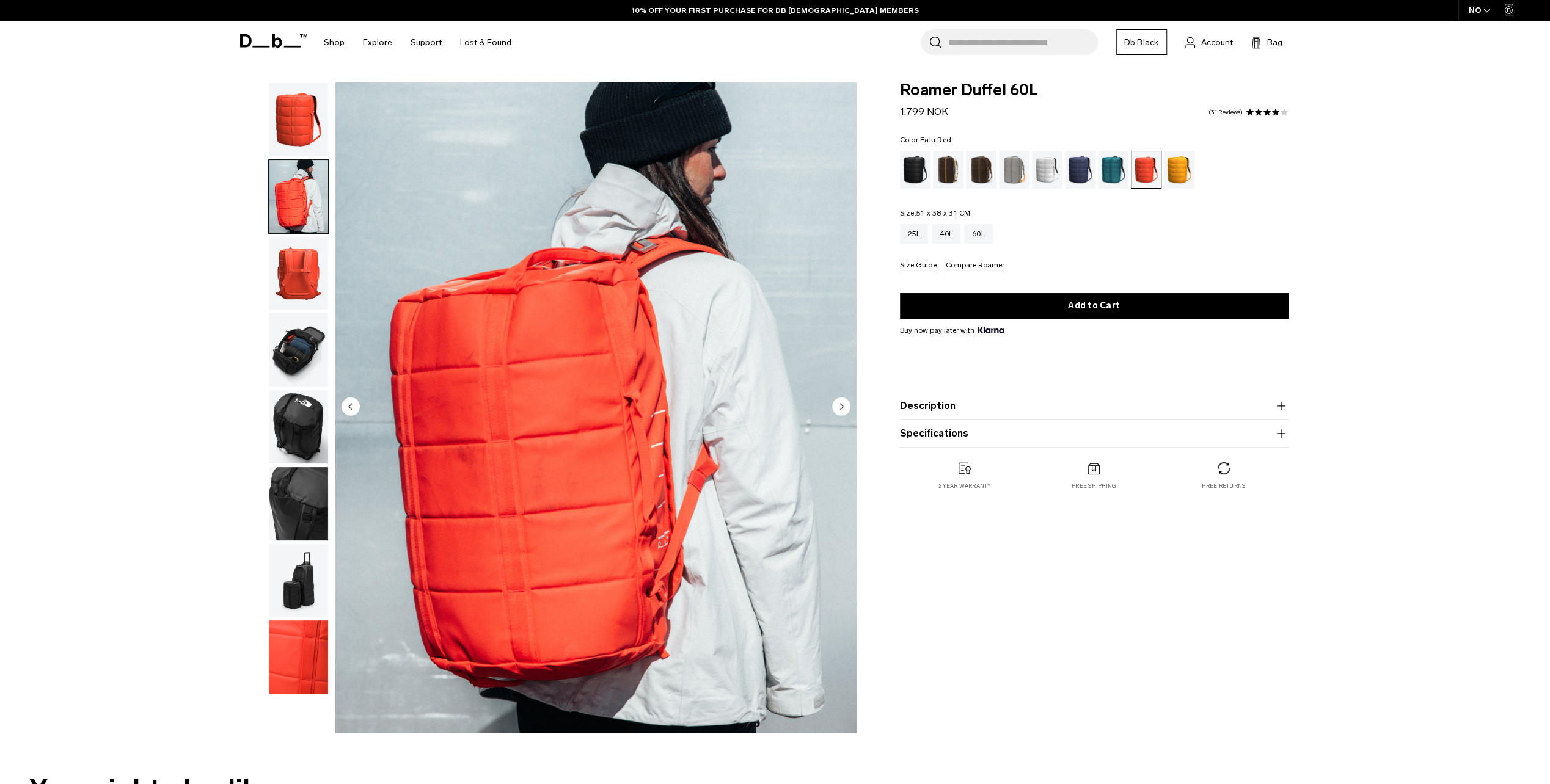
click at [842, 403] on circle "Next slide" at bounding box center [841, 406] width 19 height 19
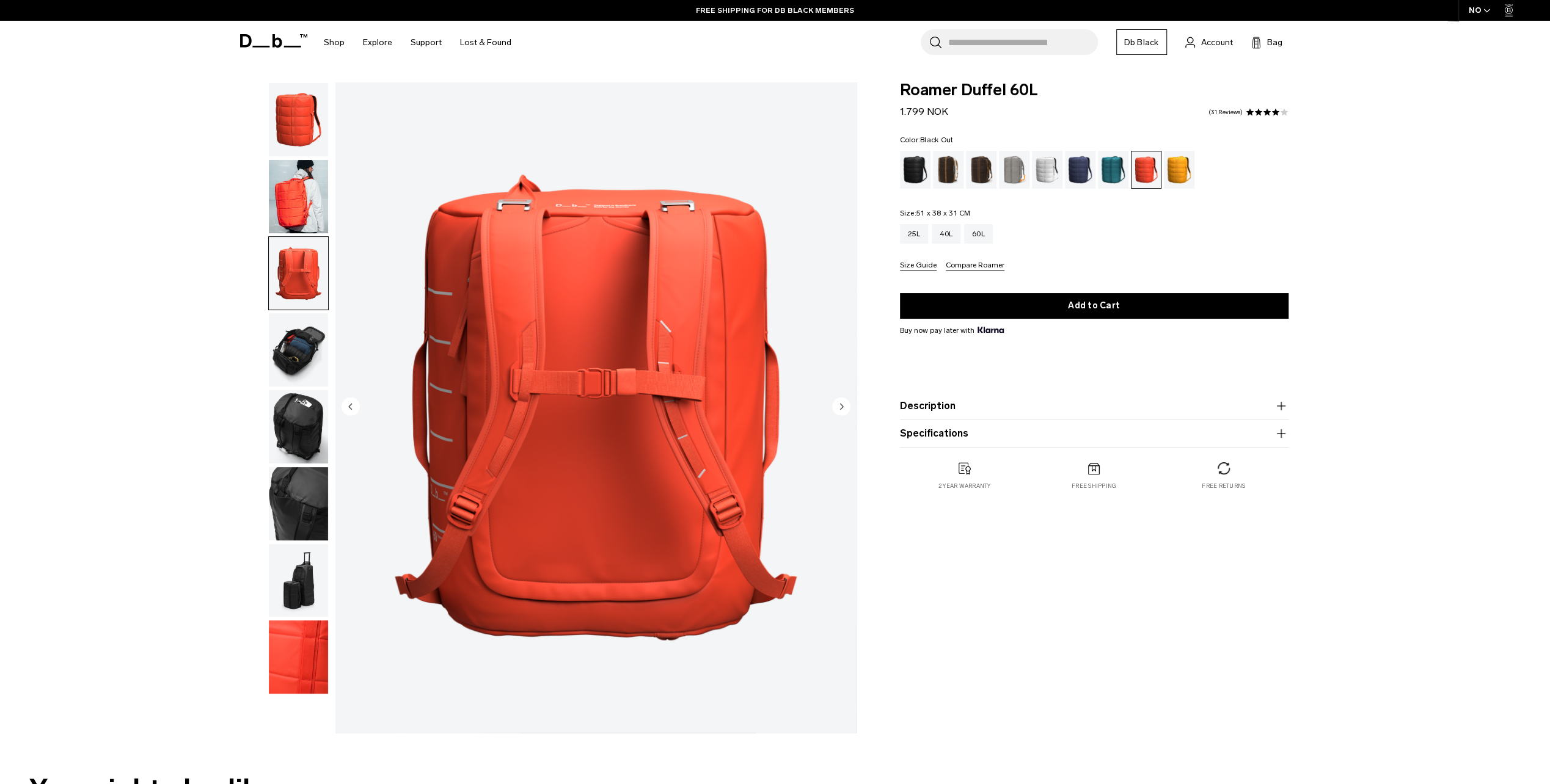
click at [909, 169] on div "Black Out" at bounding box center [915, 170] width 31 height 38
